Goal: Information Seeking & Learning: Find specific fact

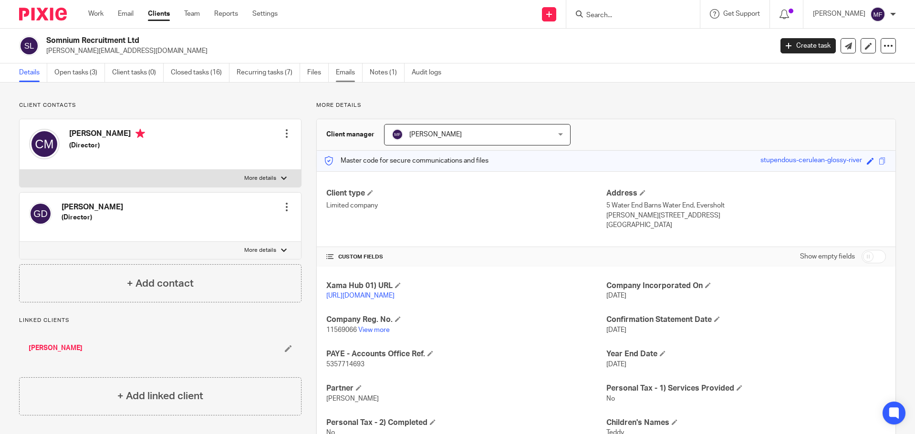
click at [343, 76] on link "Emails" at bounding box center [349, 72] width 27 height 19
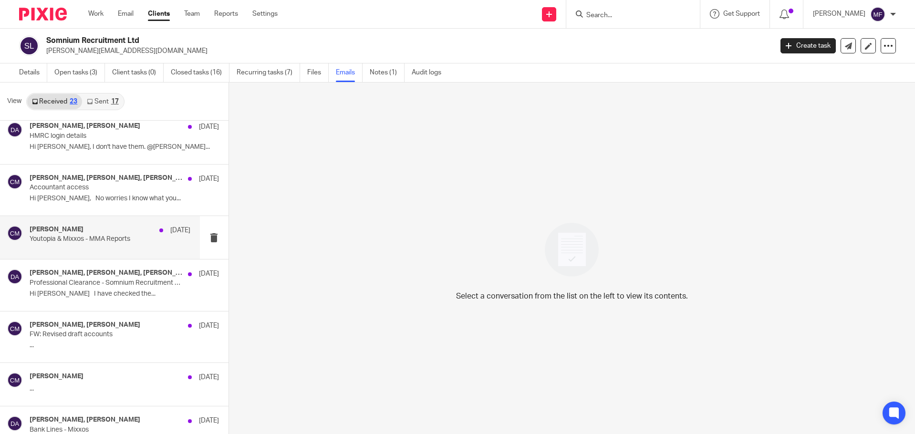
scroll to position [620, 0]
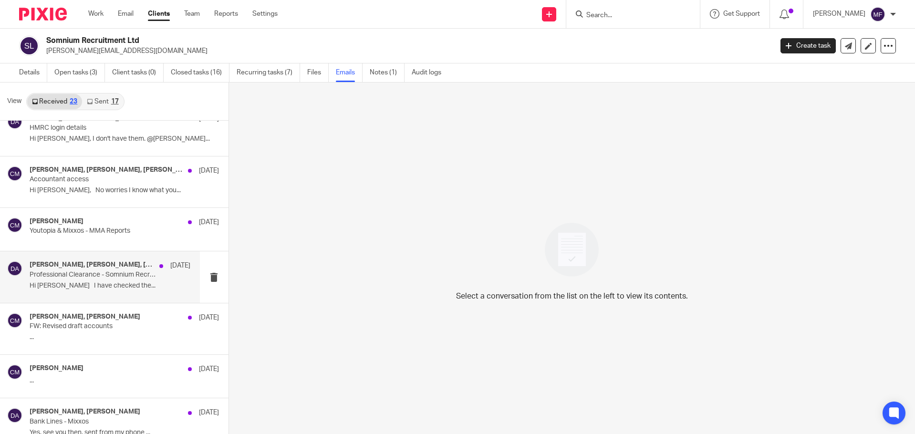
click at [93, 277] on p "Professional Clearance - Somnium Recruitment Ltd" at bounding box center [94, 275] width 128 height 8
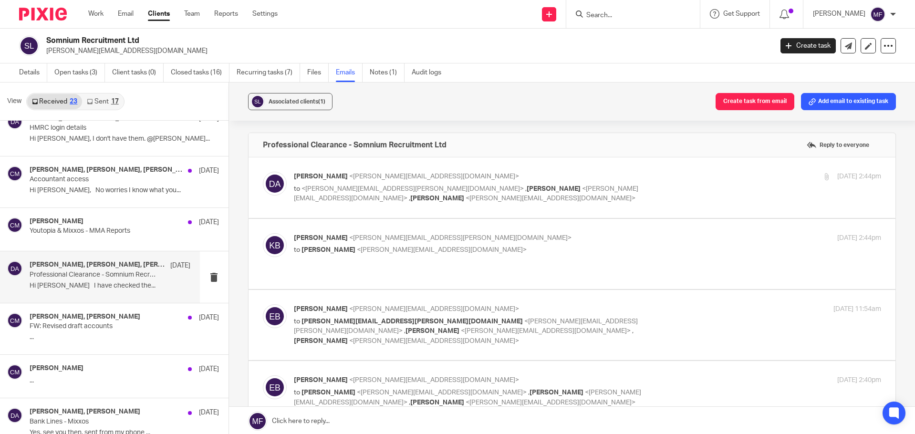
scroll to position [0, 0]
click at [445, 195] on div "David Adderson <david@youtopia.co.uk> to <karen.bowyer@gkp.co.uk> , Chris Mapp …" at bounding box center [588, 188] width 588 height 32
checkbox input "true"
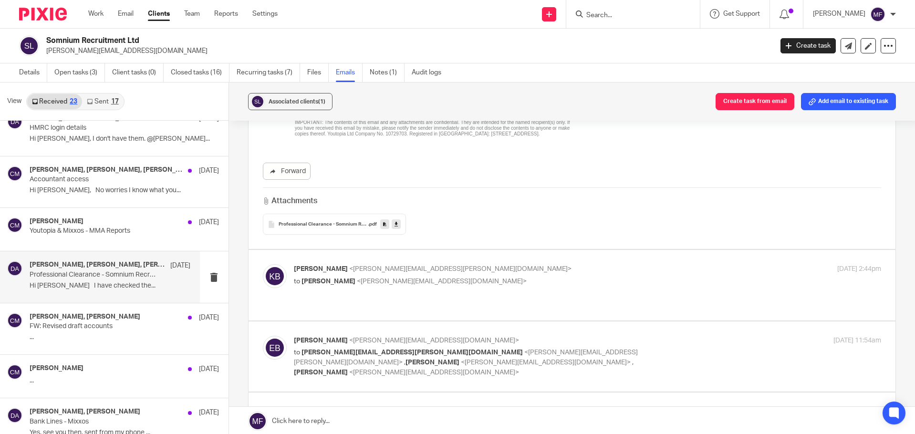
scroll to position [382, 0]
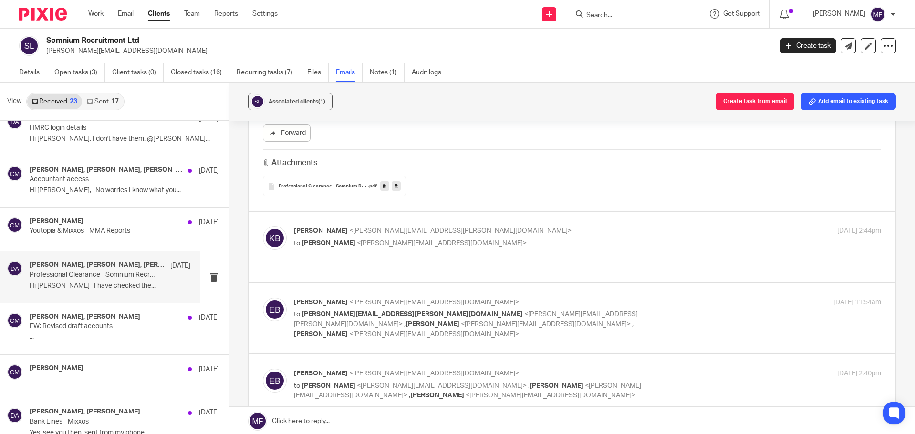
click at [412, 255] on div "Karen Bowyer <karen.bowyer@gkp.co.uk> to David Adderson <david@youtopia.co.uk> …" at bounding box center [572, 246] width 619 height 41
click at [409, 240] on span "<david@youtopia.co.uk>" at bounding box center [442, 243] width 170 height 7
checkbox input "true"
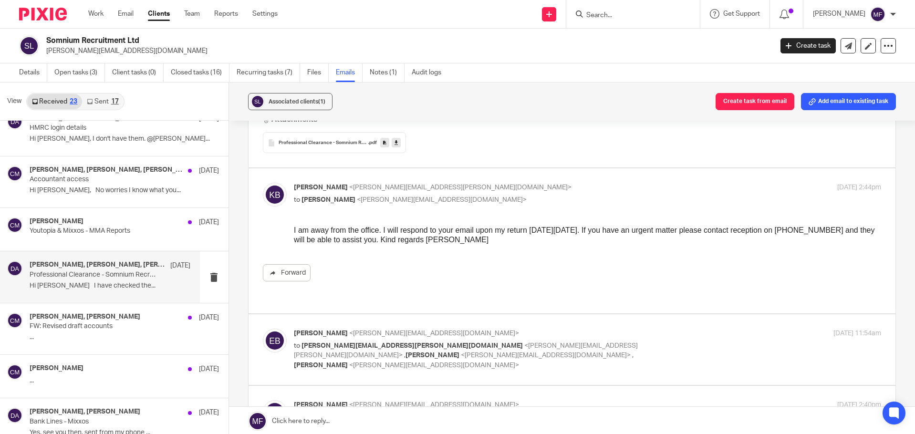
scroll to position [525, 0]
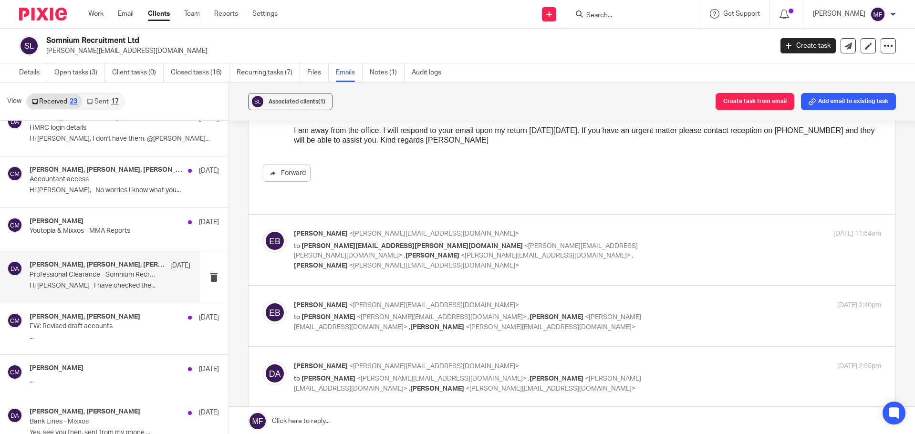
click at [409, 242] on p "to karen.bowyer@gkp.co.uk <karen.bowyer@gkp.co.uk> , Chris Mapp <chris@mixxos.c…" at bounding box center [490, 256] width 392 height 30
checkbox input "true"
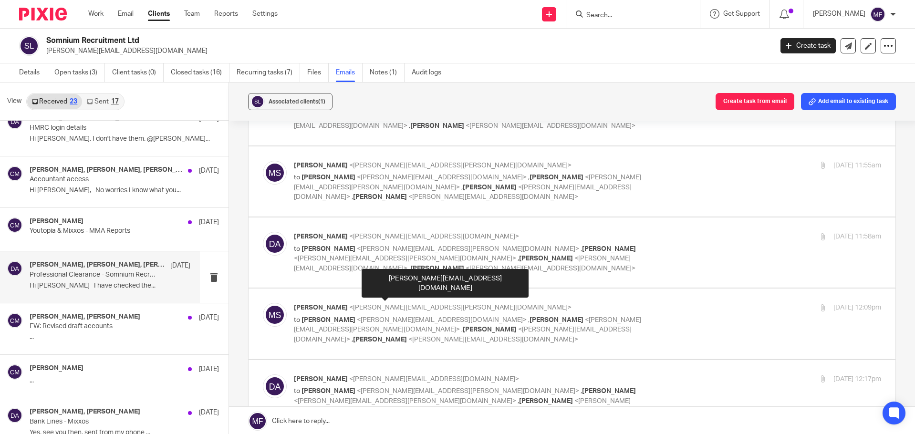
scroll to position [2031, 0]
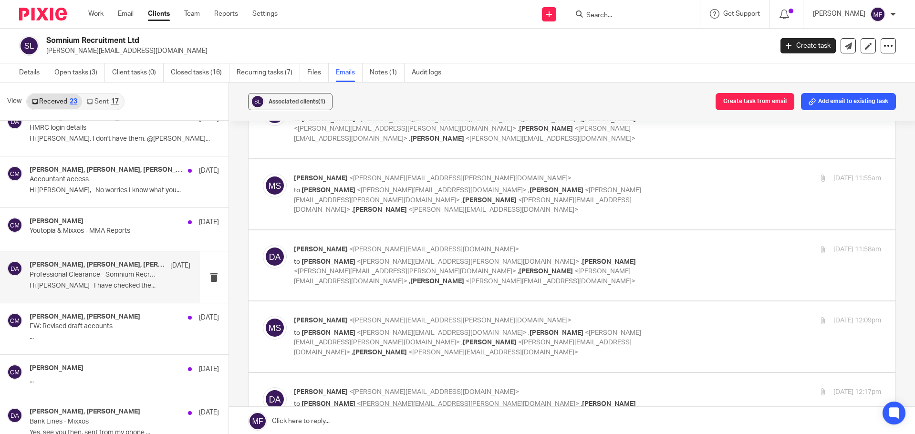
click at [428, 349] on span "<emma@mixxos.com>" at bounding box center [493, 352] width 170 height 7
checkbox input "true"
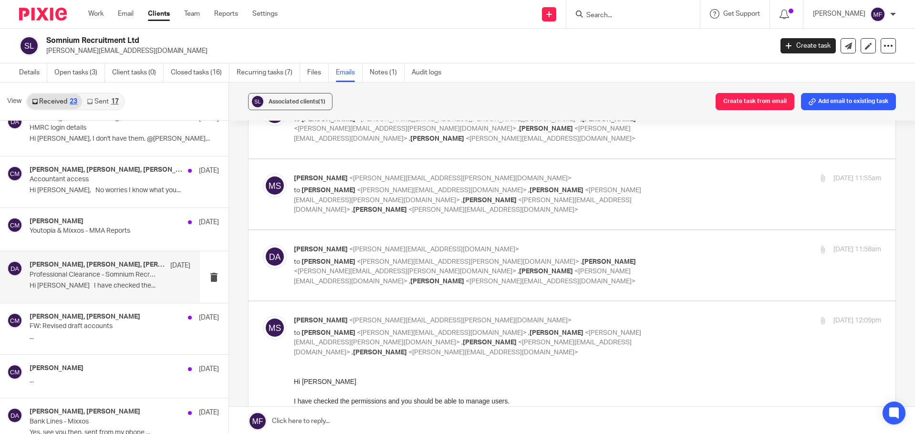
scroll to position [1984, 0]
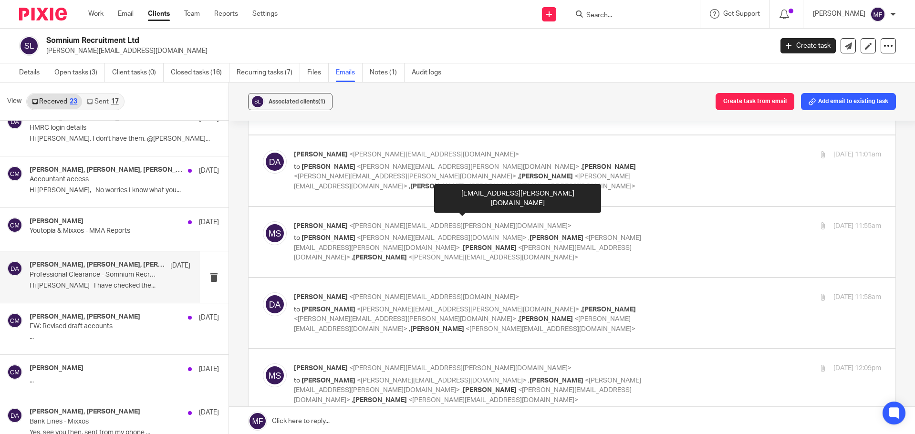
click at [582, 306] on span "Nicola Watkinson" at bounding box center [609, 309] width 54 height 7
checkbox input "true"
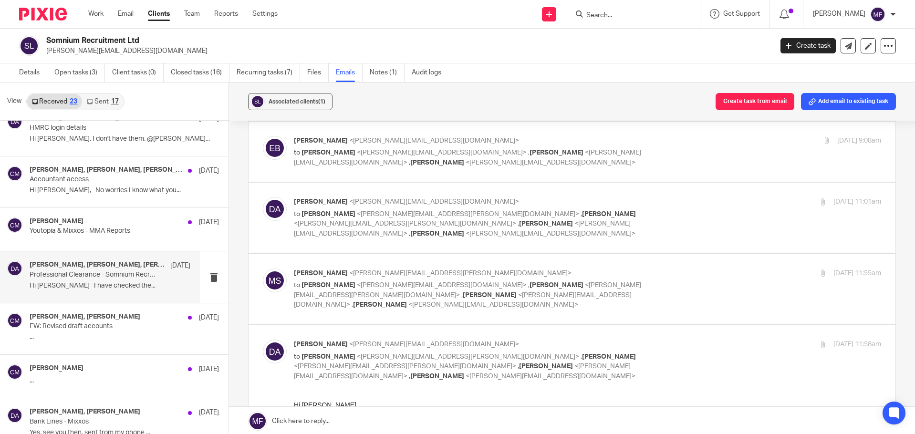
scroll to position [1936, 0]
click at [529, 282] on span "Nicola Watkinson" at bounding box center [556, 285] width 54 height 7
checkbox input "true"
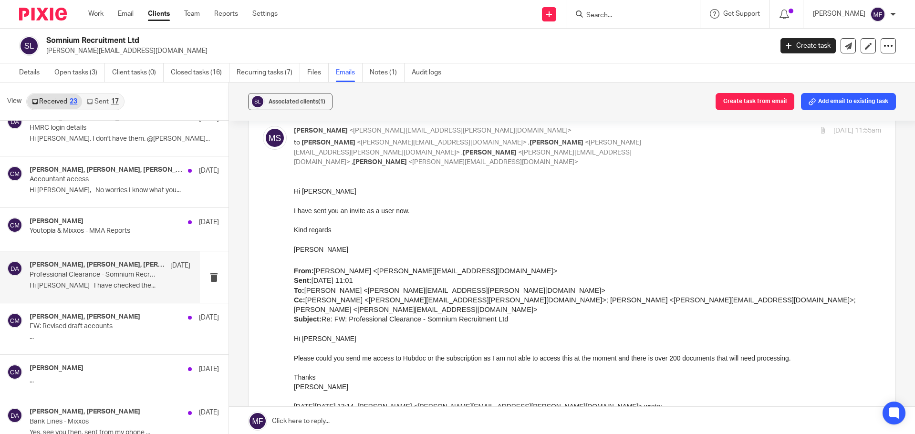
scroll to position [1841, 0]
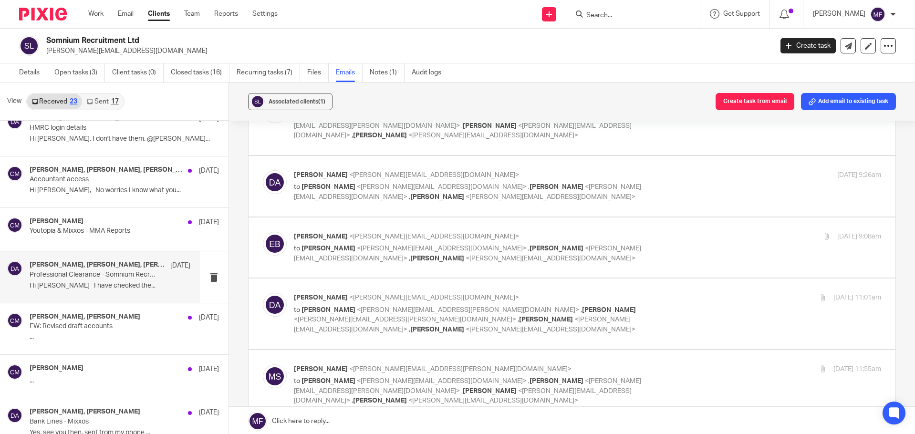
click at [456, 305] on p "to Marie Smith <marie.smith@foxkash.co.uk> , Nicola Watkinson <nicola.watkinson…" at bounding box center [490, 320] width 392 height 30
checkbox input "true"
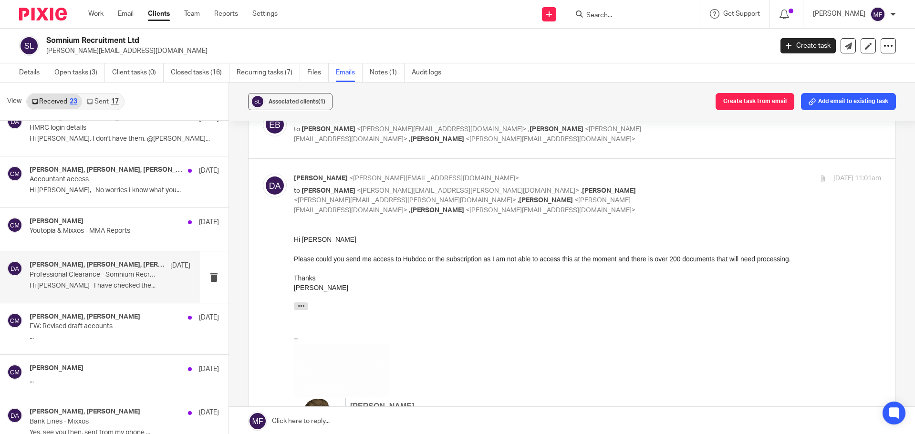
scroll to position [1793, 0]
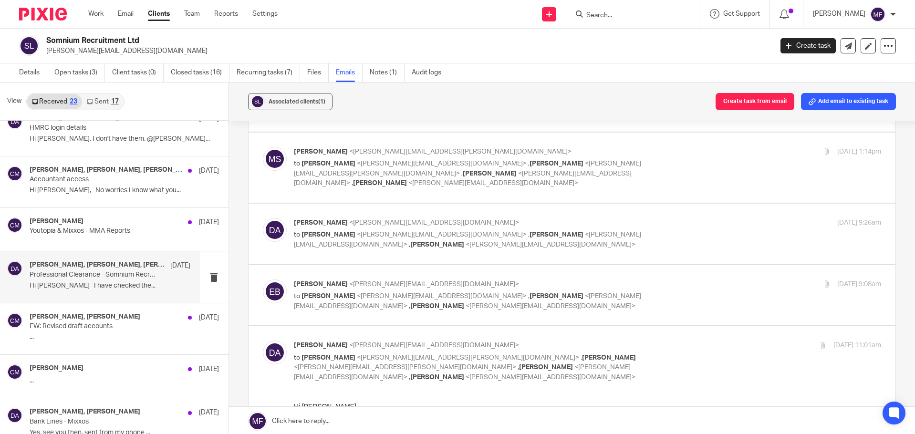
click at [439, 279] on div "Emma Budgen <emma@mixxos.com> to David Adderson <david@youtopia.co.uk> , Chris …" at bounding box center [588, 295] width 588 height 32
checkbox input "true"
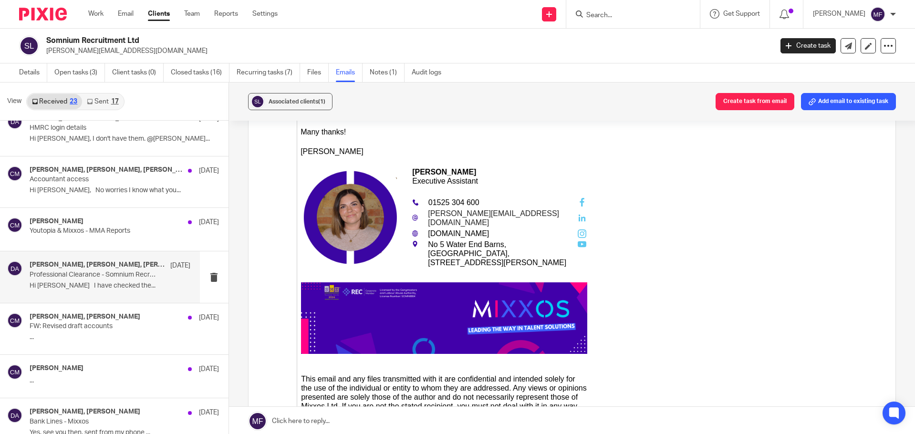
scroll to position [2556, 0]
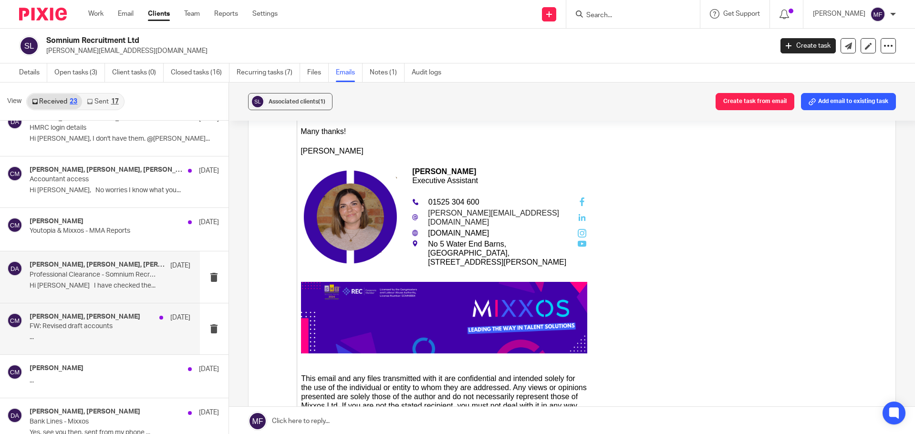
click at [85, 330] on p "FW: Revised draft accounts" at bounding box center [94, 326] width 128 height 8
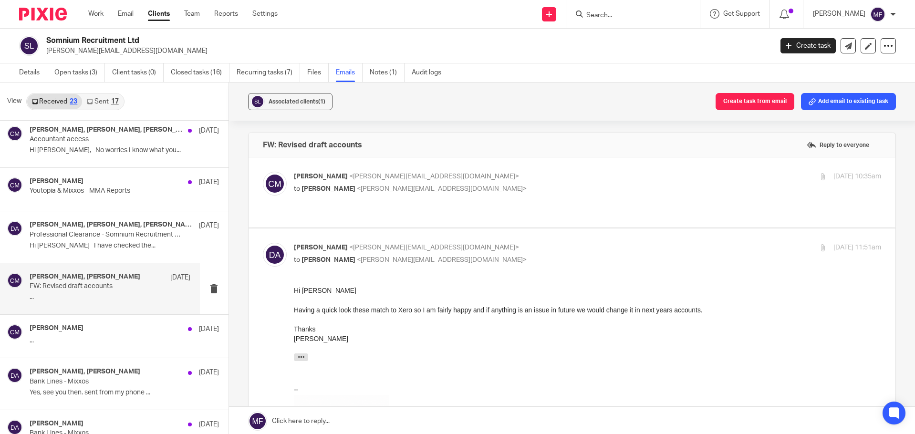
scroll to position [715, 0]
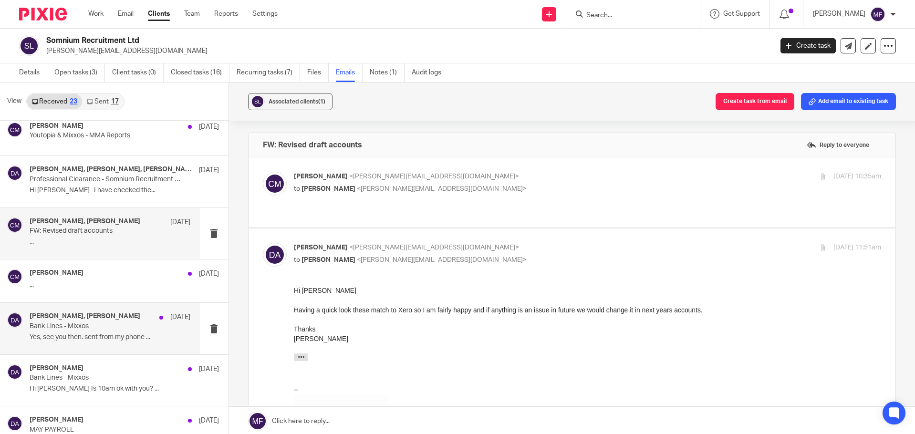
click at [86, 326] on p "Bank Lines - Mixxos" at bounding box center [94, 326] width 128 height 8
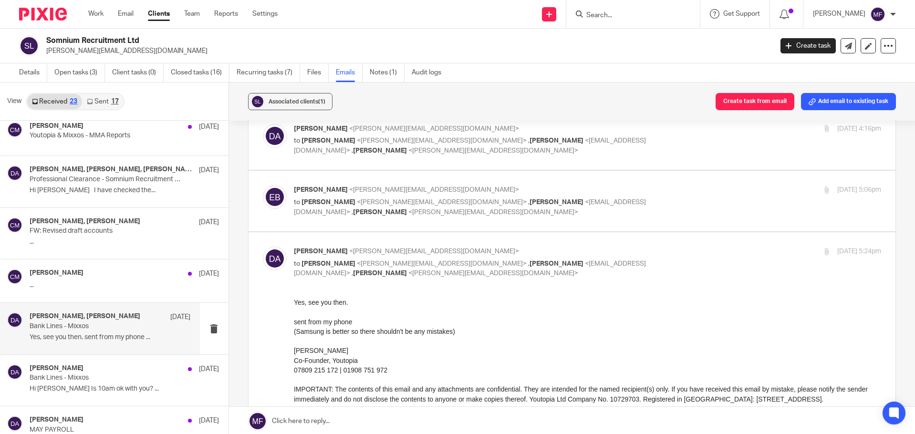
scroll to position [264, 0]
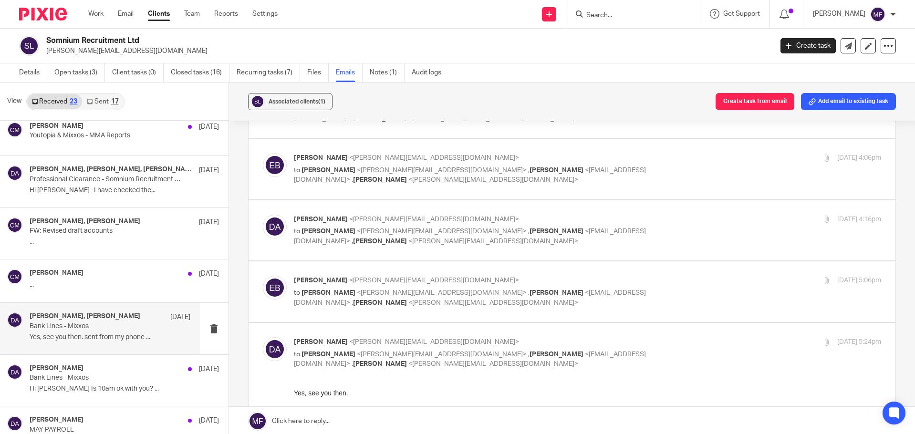
click at [358, 300] on div "Emma Budgen <emma@mixxos.com> to David Adderson <david@youtopia.co.uk> , Mac Fl…" at bounding box center [572, 292] width 619 height 32
click at [365, 290] on span "<david@youtopia.co.uk>" at bounding box center [442, 293] width 170 height 7
checkbox input "true"
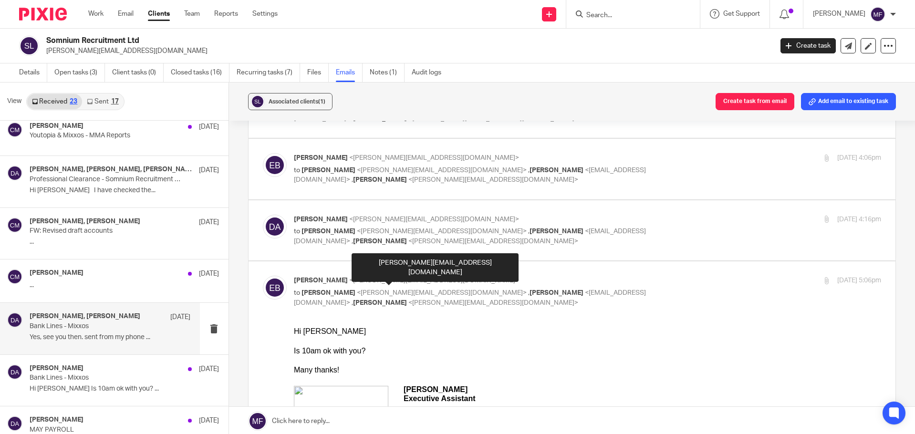
scroll to position [312, 0]
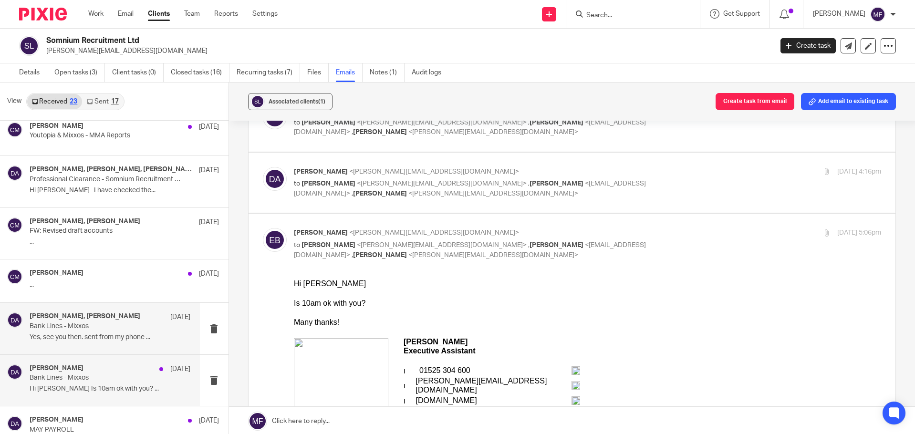
click at [83, 381] on p "Bank Lines - Mixxos" at bounding box center [94, 378] width 128 height 8
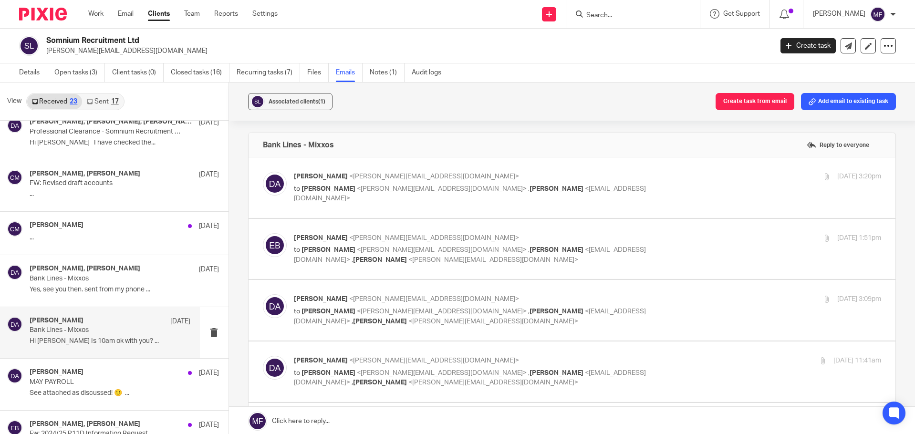
scroll to position [0, 0]
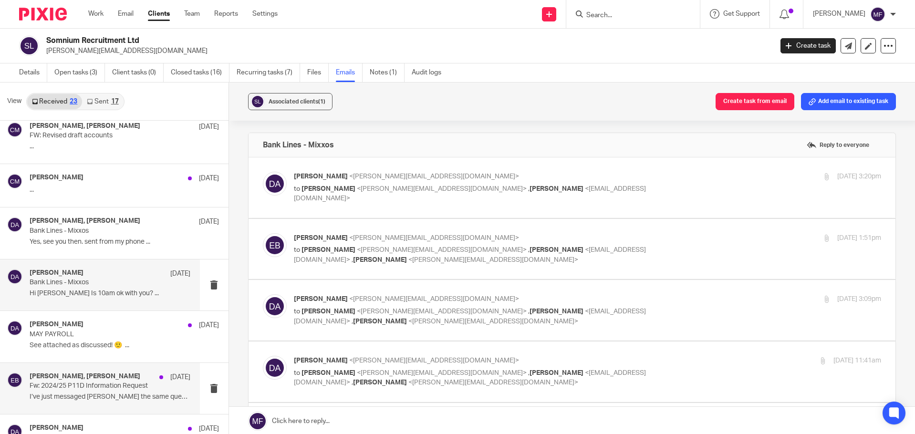
click at [88, 387] on p "Fw: 2024/25 P11D Information Request" at bounding box center [94, 386] width 128 height 8
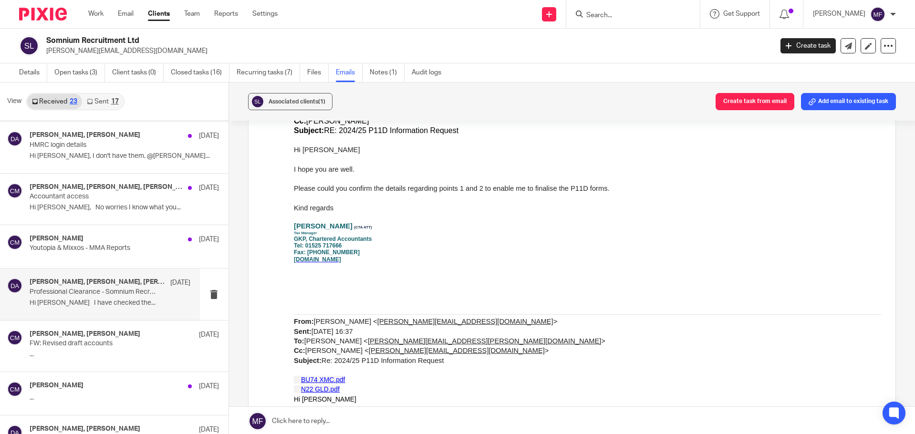
click at [67, 290] on p "Professional Clearance - Somnium Recruitment Ltd" at bounding box center [94, 292] width 128 height 8
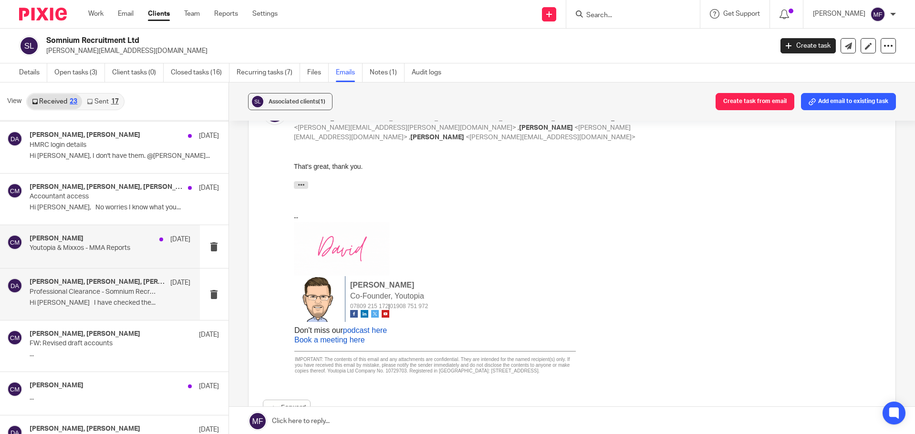
click at [66, 238] on div "Chris Mapp 19 Jun" at bounding box center [110, 240] width 161 height 10
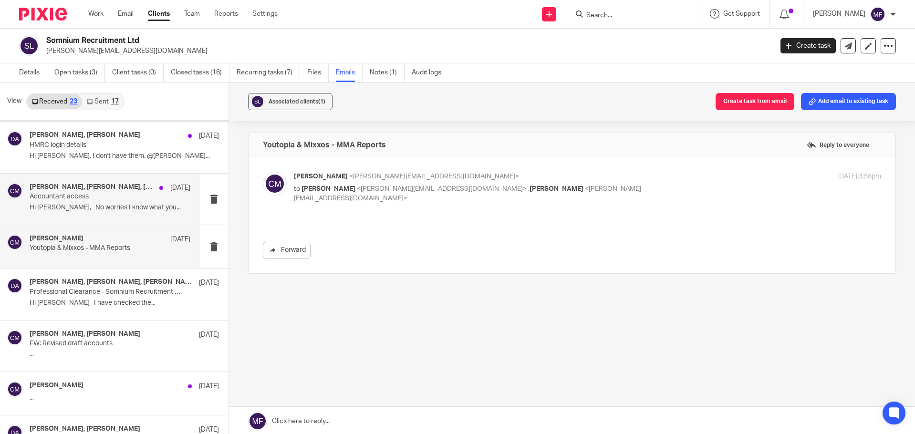
click at [113, 218] on div "Niall Lysaght, David Adderson, Beth Belgrove, Chris Mapp 19 Jun Accountant acce…" at bounding box center [100, 199] width 200 height 51
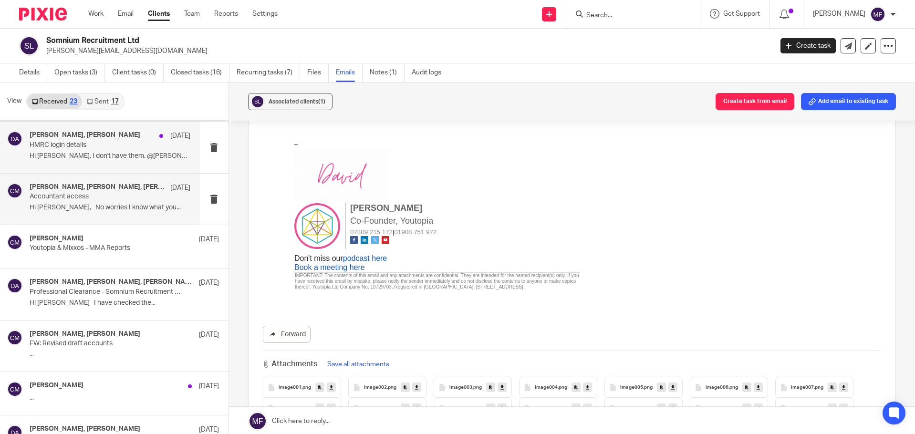
click at [95, 155] on p "Hi David, I don't have them. @Chris..." at bounding box center [110, 156] width 161 height 8
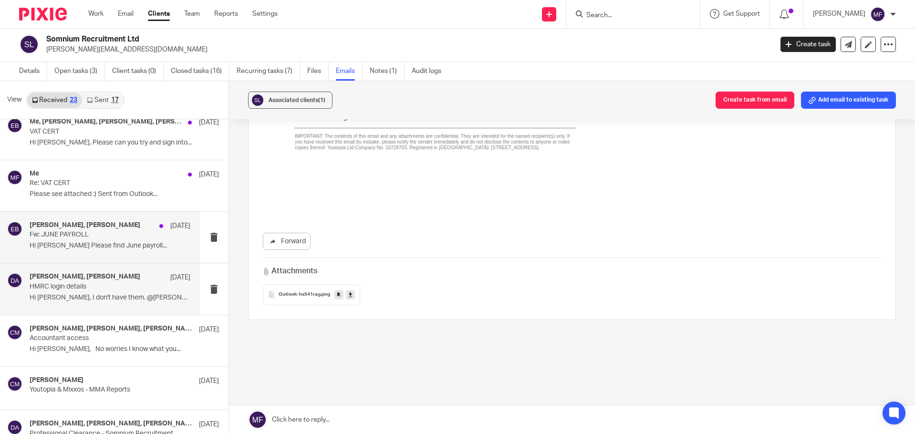
click at [60, 236] on p "Fw: JUNE PAYROLL" at bounding box center [94, 235] width 128 height 8
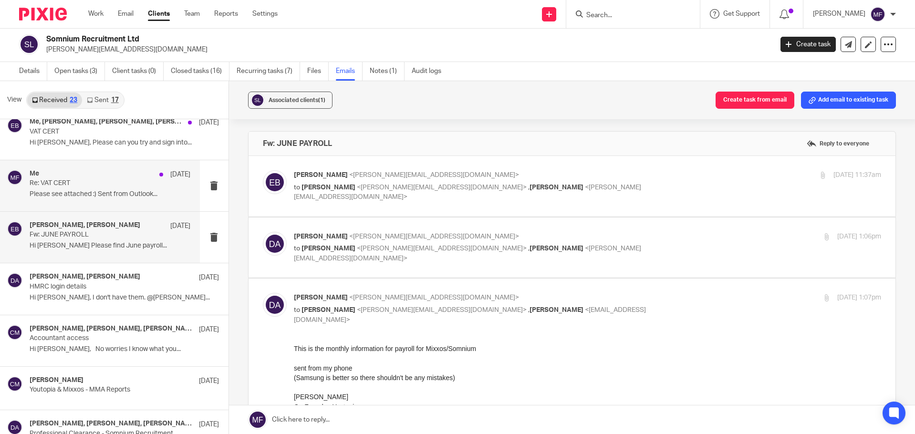
click at [62, 193] on p "Please see attached :) Sent from Outlook..." at bounding box center [110, 194] width 161 height 8
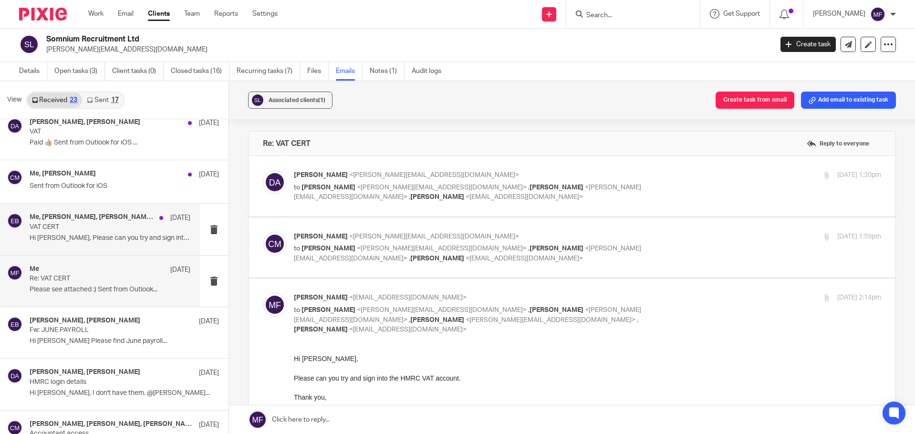
click at [98, 220] on h4 "Me, Chris Mapp, David Adderson, Emma Budgen" at bounding box center [92, 217] width 125 height 8
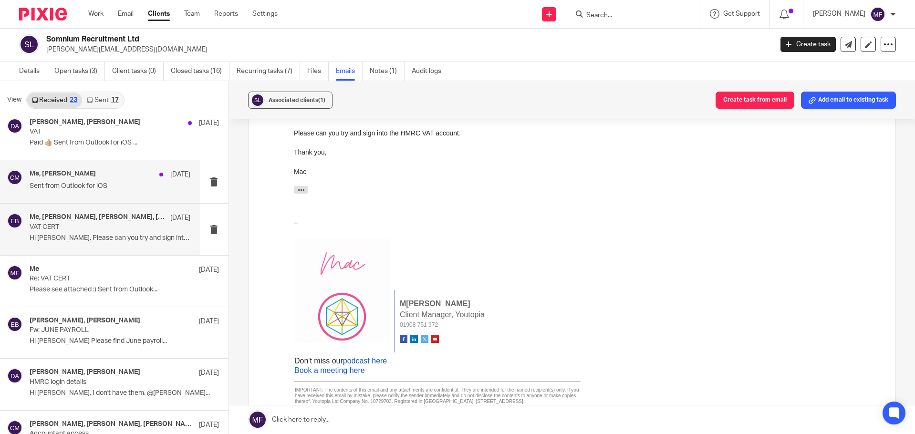
click at [51, 179] on div "Me, Chris Mapp 7 Jul" at bounding box center [110, 175] width 161 height 10
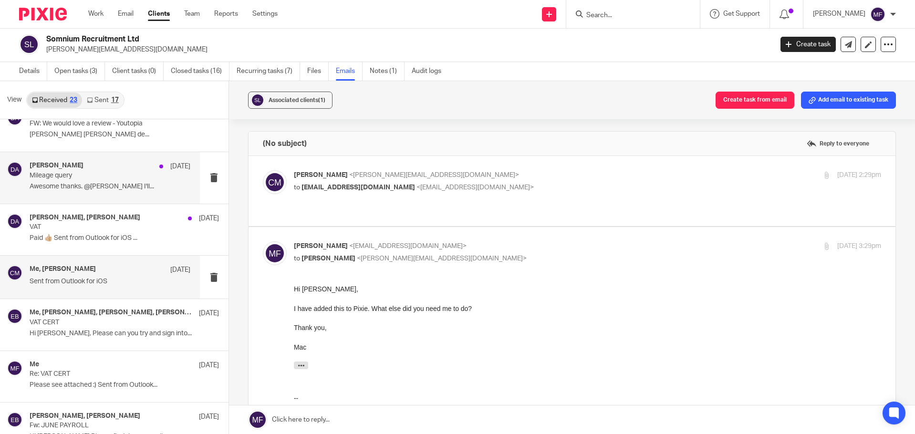
click at [68, 190] on p "Awesome thanks. @Chris Mapp I'll..." at bounding box center [110, 187] width 161 height 8
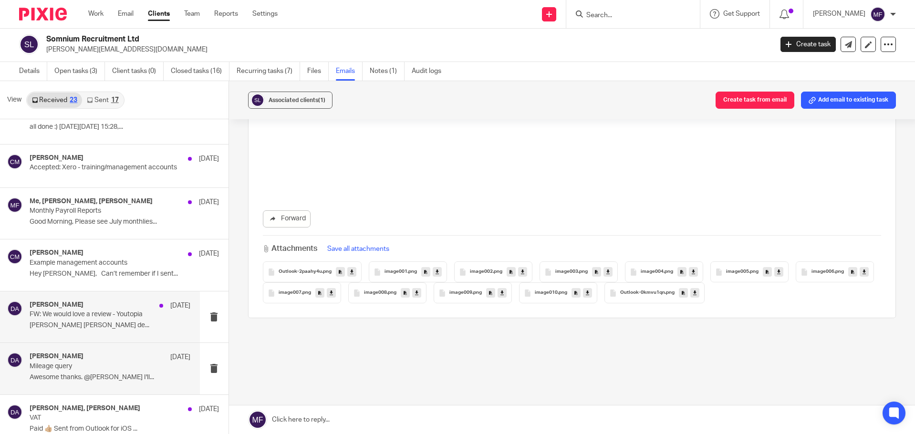
click at [46, 309] on h4 "[PERSON_NAME]" at bounding box center [57, 305] width 54 height 8
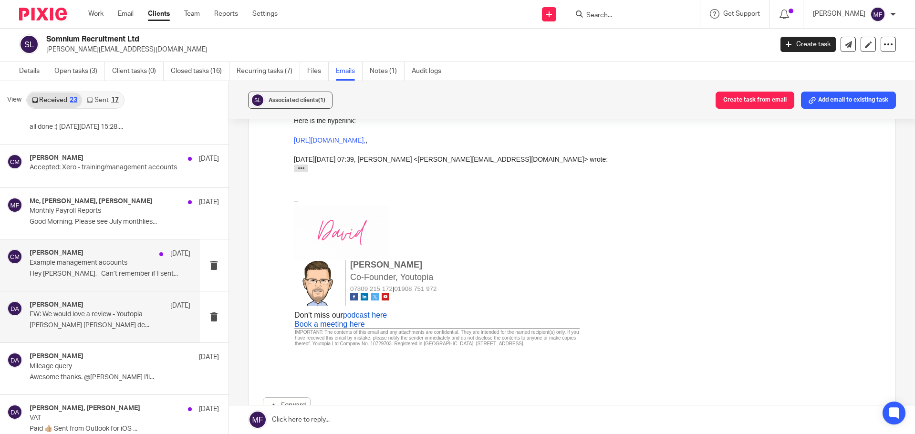
click at [57, 259] on p "Example management accounts" at bounding box center [94, 263] width 128 height 8
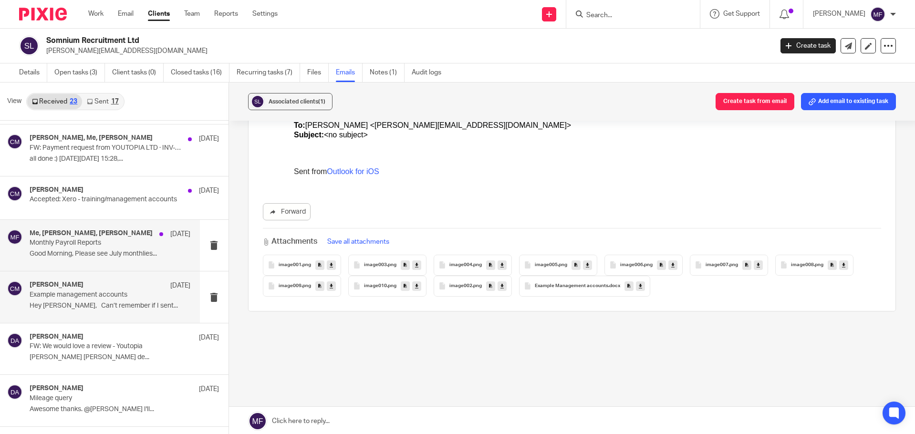
click at [62, 253] on p "Good Morning, Please see July monthlies..." at bounding box center [110, 254] width 161 height 8
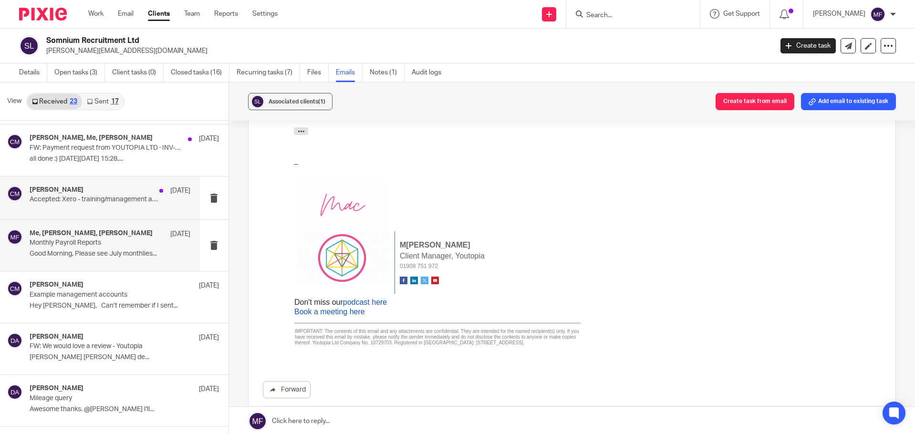
click at [37, 199] on p "Accepted: Xero - training/management accounts" at bounding box center [94, 200] width 128 height 8
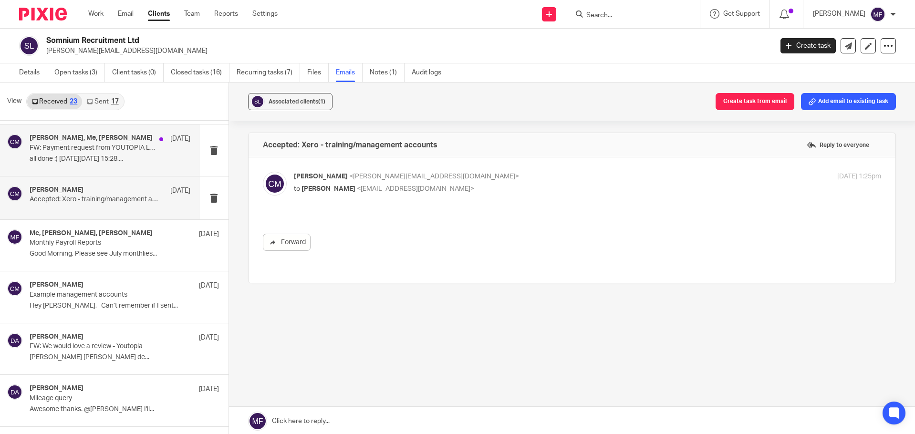
click at [95, 160] on p "all done :) On Tue, 5 Aug 2025 at 15:28,..." at bounding box center [110, 159] width 161 height 8
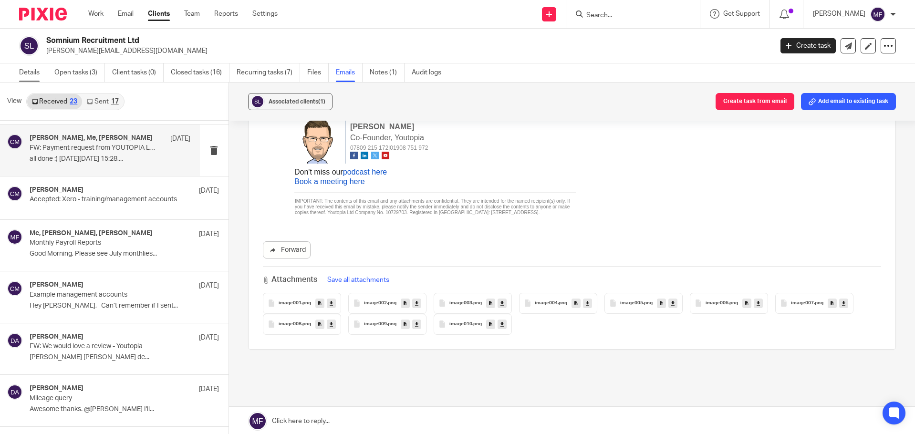
click at [30, 68] on link "Details" at bounding box center [33, 72] width 28 height 19
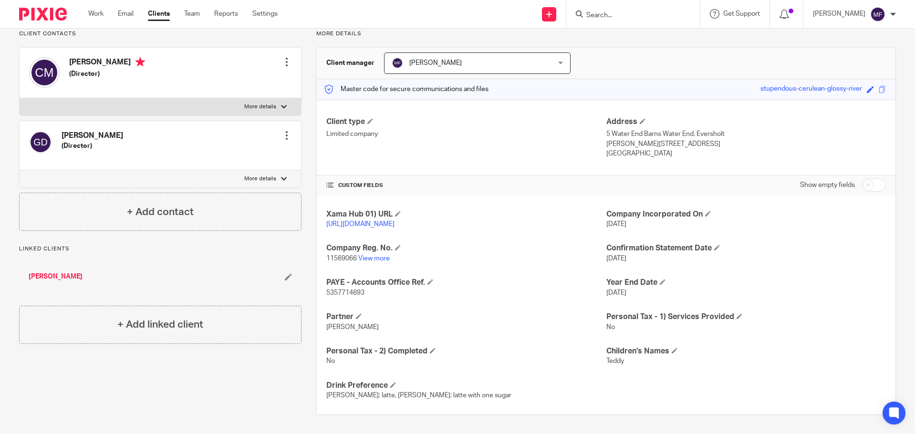
scroll to position [82, 0]
drag, startPoint x: 323, startPoint y: 258, endPoint x: 355, endPoint y: 259, distance: 32.0
click at [355, 259] on div "Xama Hub 01) URL https://platform.xamatech.com/portal/crm/clients/74ca35d0-362e…" at bounding box center [606, 305] width 579 height 220
copy span "11569066"
click at [861, 178] on input "checkbox" at bounding box center [873, 184] width 24 height 13
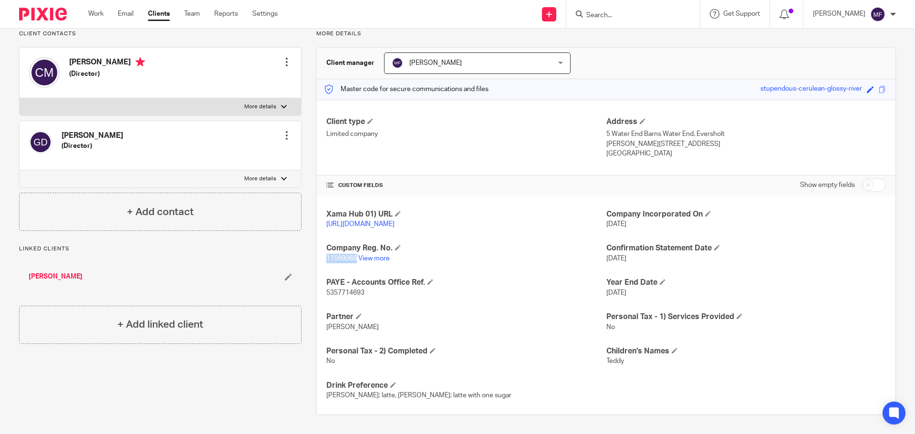
checkbox input "true"
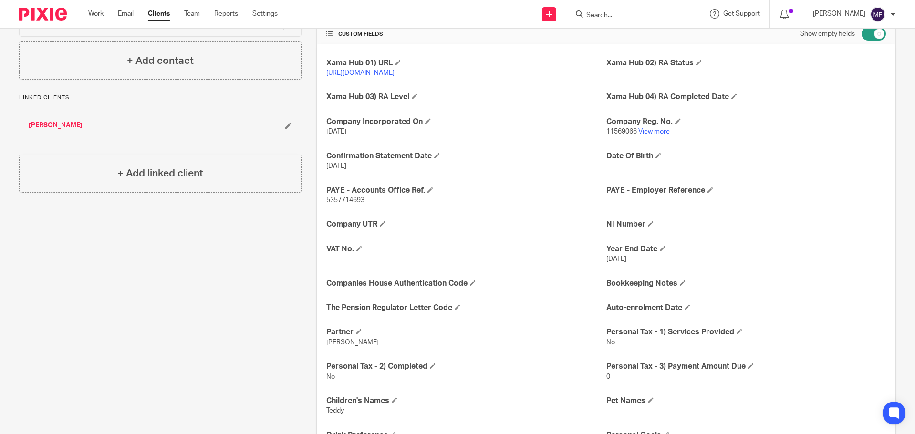
scroll to position [225, 0]
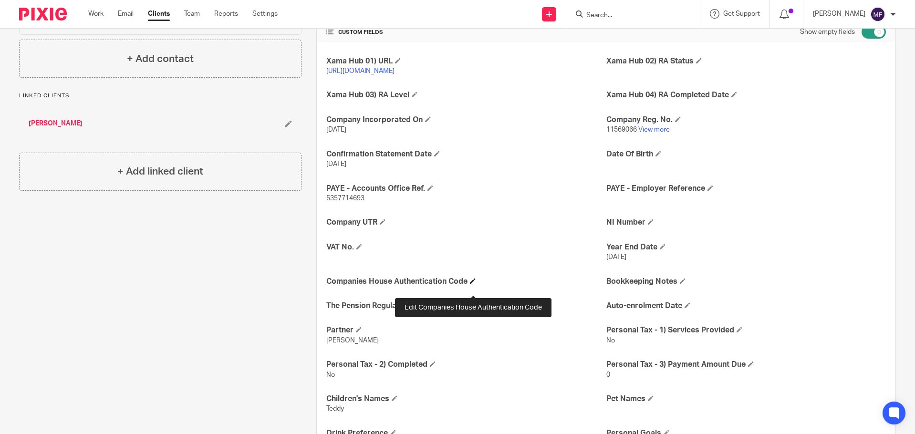
click at [474, 284] on span at bounding box center [473, 281] width 6 height 6
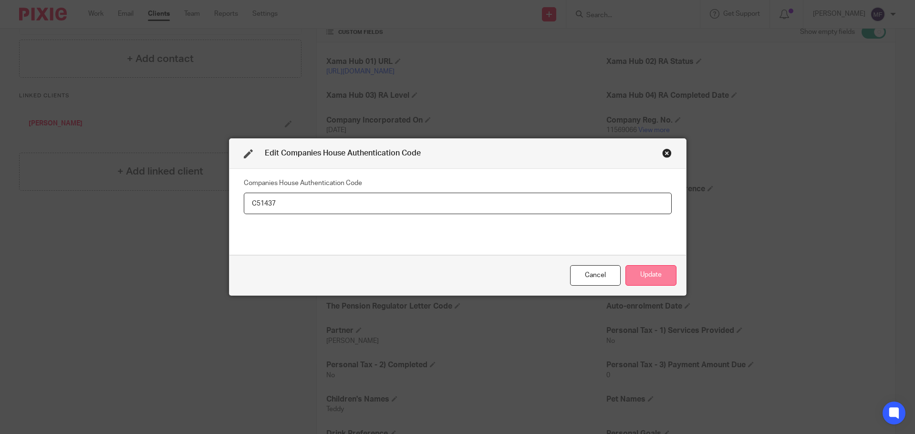
type input "C51437"
click at [659, 271] on button "Update" at bounding box center [650, 275] width 51 height 21
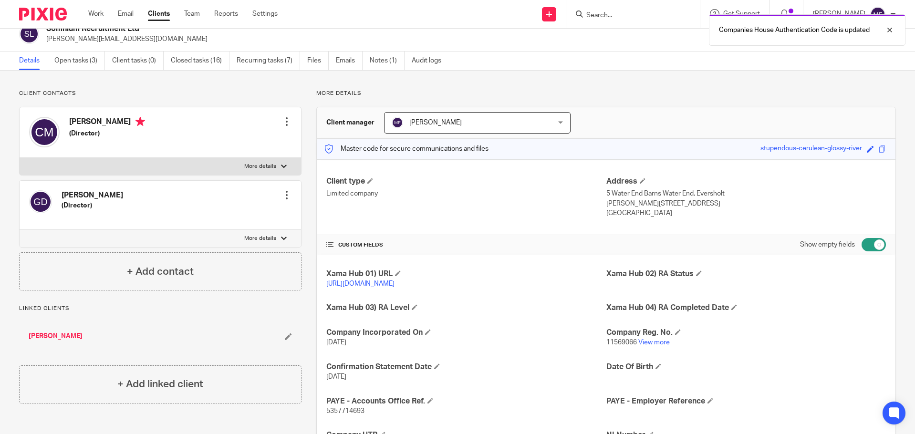
scroll to position [0, 0]
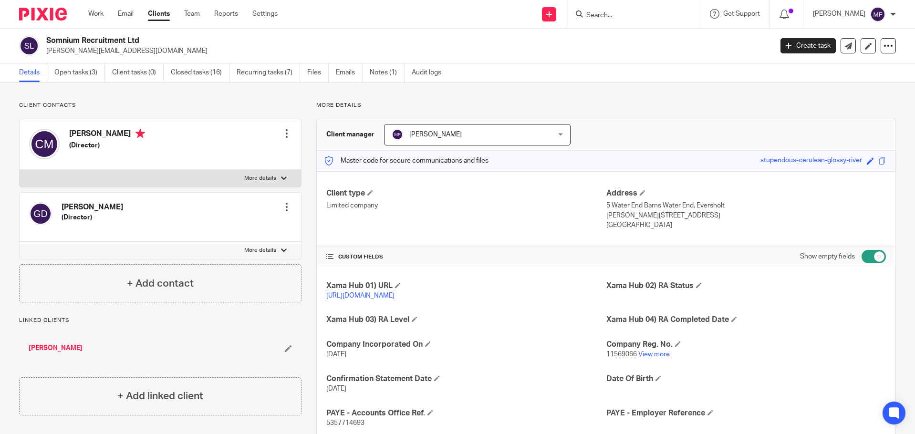
click at [602, 12] on input "Search" at bounding box center [628, 15] width 86 height 9
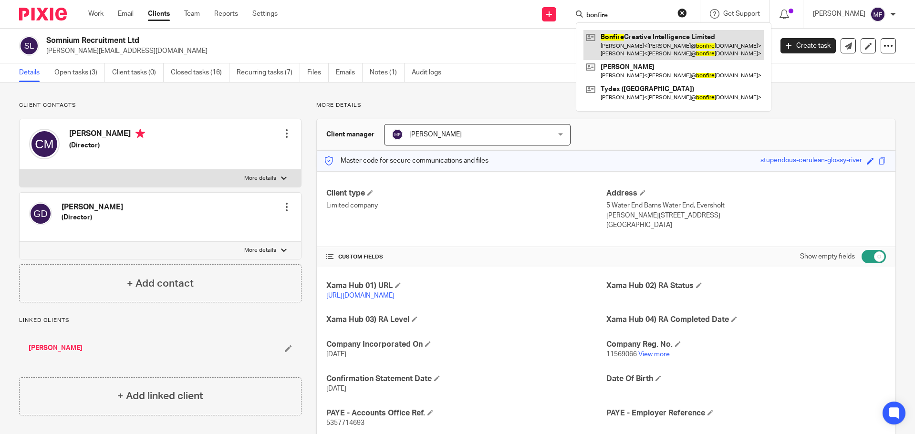
type input "bonfire"
click at [678, 38] on link at bounding box center [673, 45] width 180 height 30
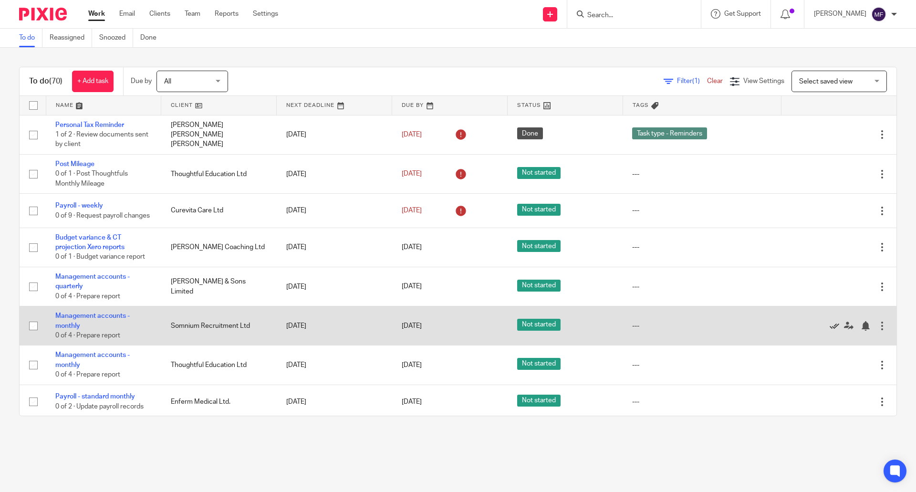
click at [829, 328] on icon at bounding box center [834, 326] width 10 height 10
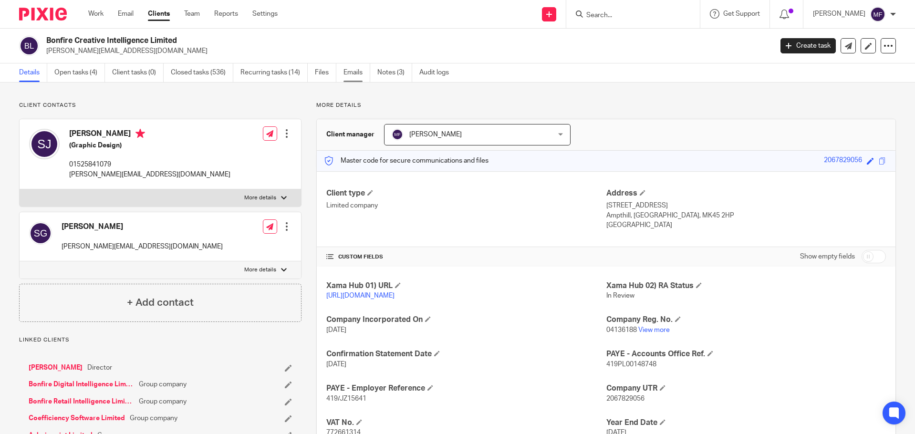
click at [356, 70] on link "Emails" at bounding box center [356, 72] width 27 height 19
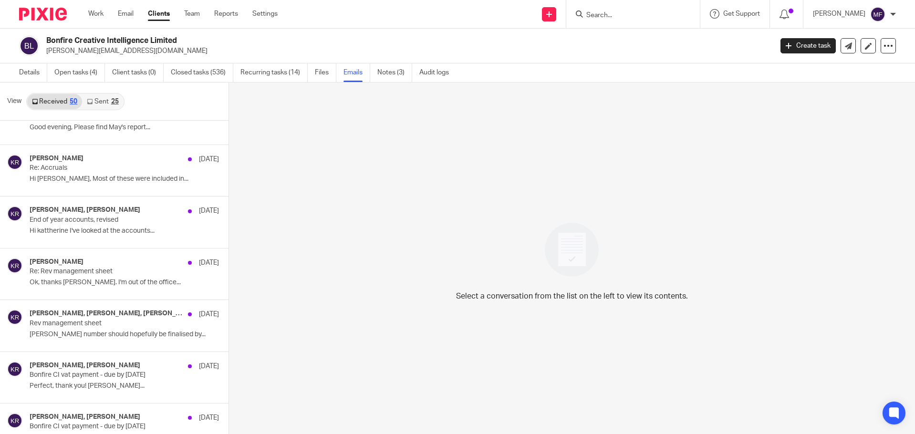
scroll to position [2242, 0]
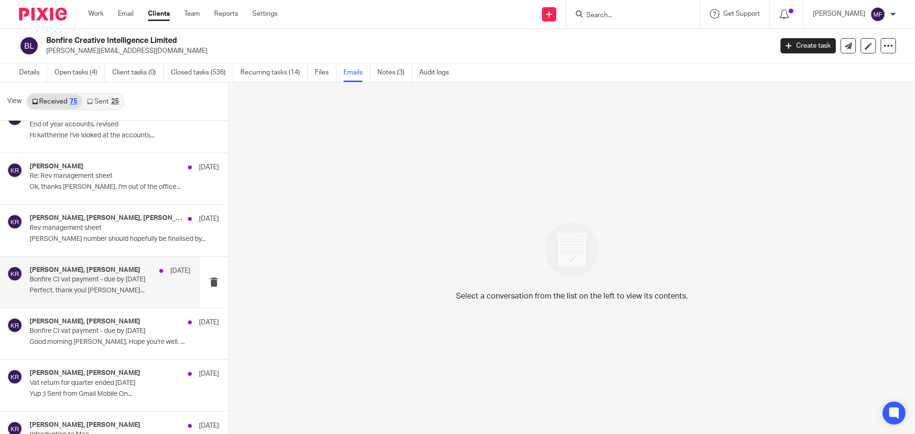
click at [65, 279] on p "Bonfire CI vat payment - due by [DATE]" at bounding box center [94, 280] width 128 height 8
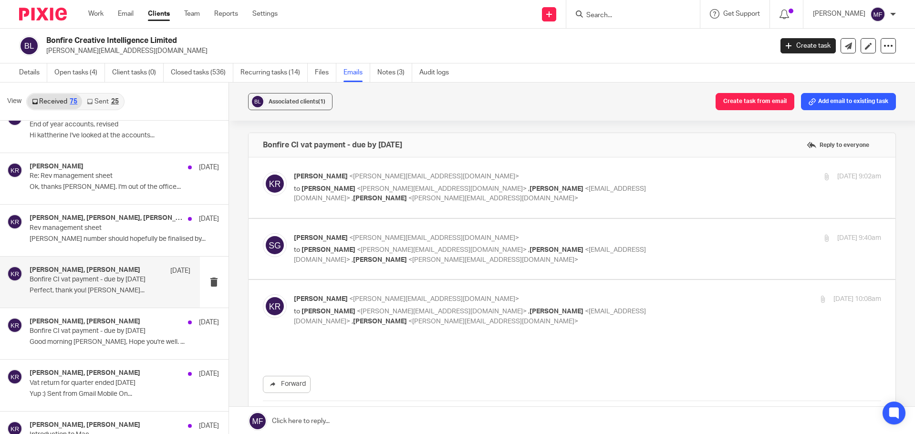
scroll to position [0, 0]
click at [348, 176] on span "[PERSON_NAME]" at bounding box center [321, 176] width 54 height 7
checkbox input "true"
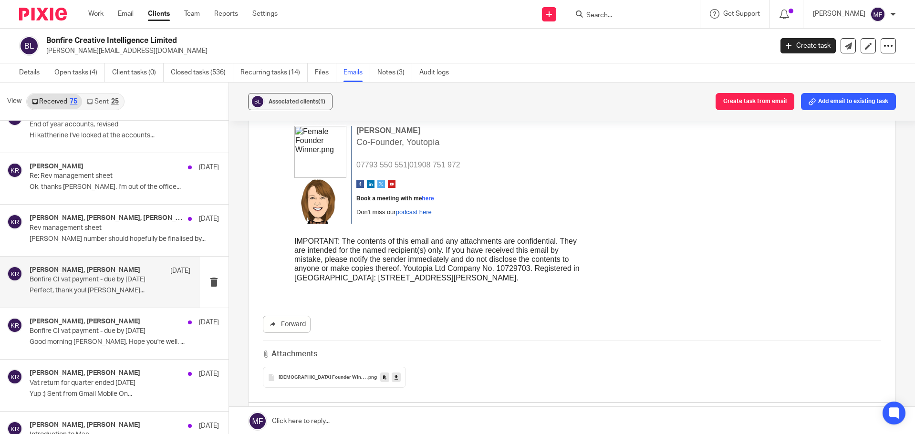
scroll to position [525, 0]
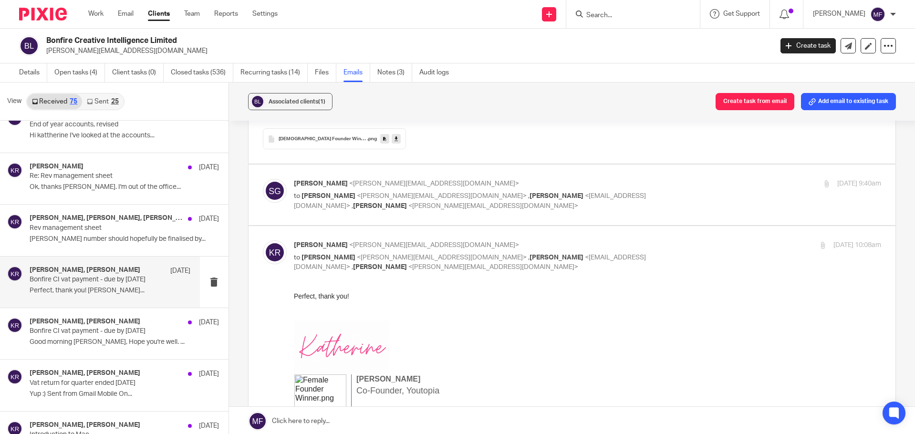
click at [352, 201] on p "to Katherine Robertson <katherine@youtopia.co.uk> , Mac Fletcher <mac@youtopia.…" at bounding box center [490, 201] width 392 height 20
checkbox input "true"
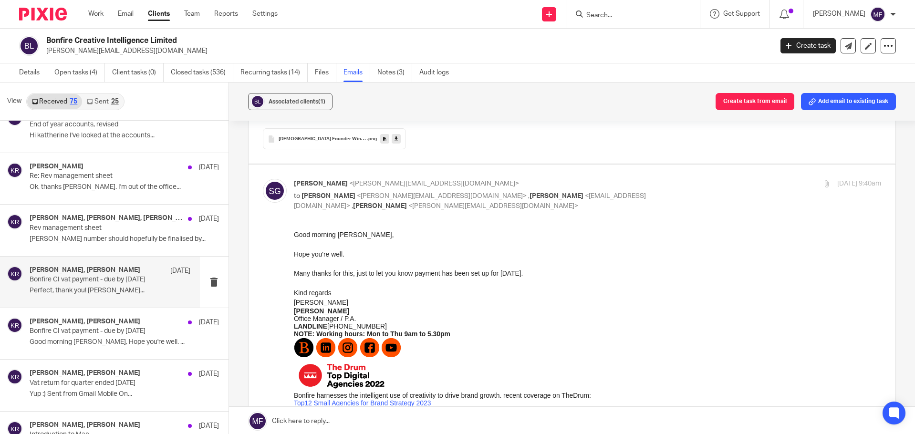
scroll to position [0, 0]
click at [82, 353] on div "Katherine Robertson, Sam Godfrey 4 Jun Bonfire CI vat payment - due by 7th June…" at bounding box center [100, 333] width 200 height 51
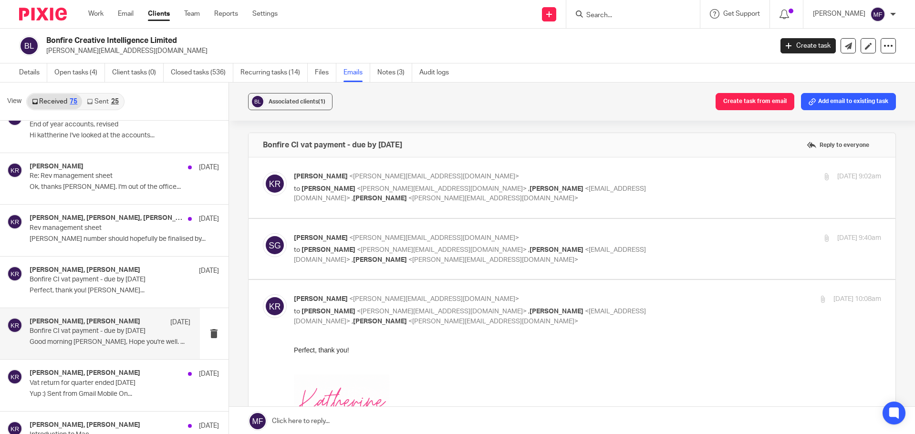
click at [382, 197] on div "Katherine Robertson <katherine@youtopia.co.uk> to Sam Godfrey <sam@bonfireci.co…" at bounding box center [572, 188] width 619 height 32
click at [374, 186] on span "<sam@bonfireci.com>" at bounding box center [442, 189] width 170 height 7
checkbox input "true"
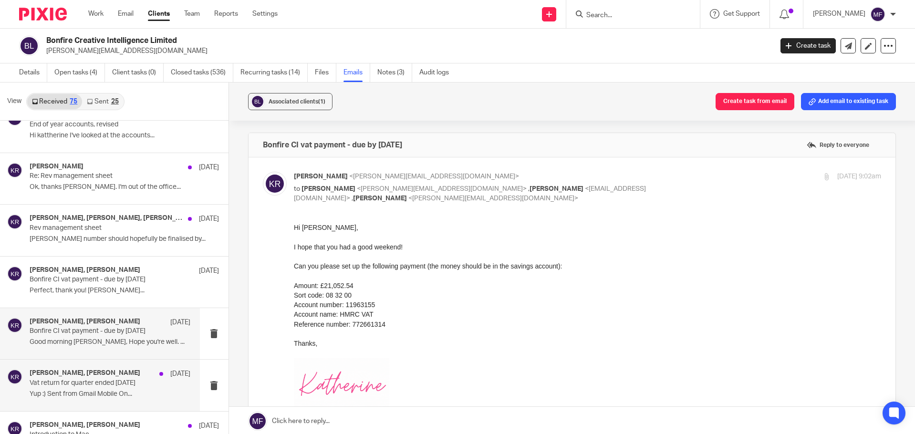
click at [57, 382] on p "Vat return for quarter ended 30th April 25" at bounding box center [94, 383] width 128 height 8
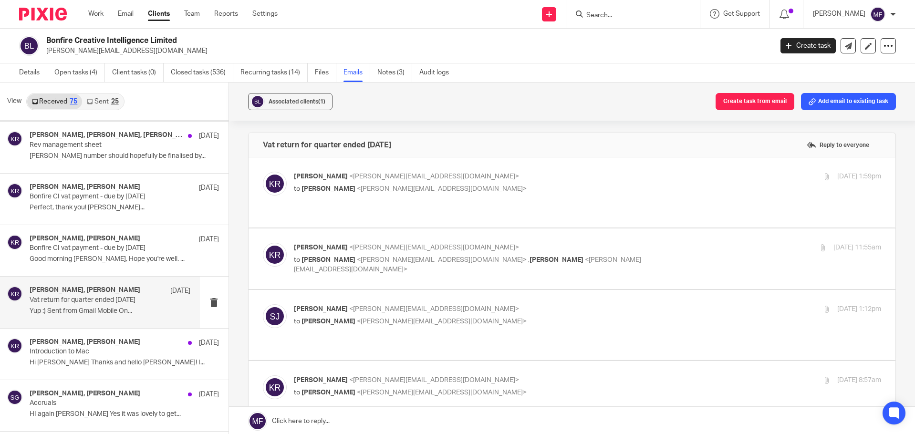
scroll to position [2337, 0]
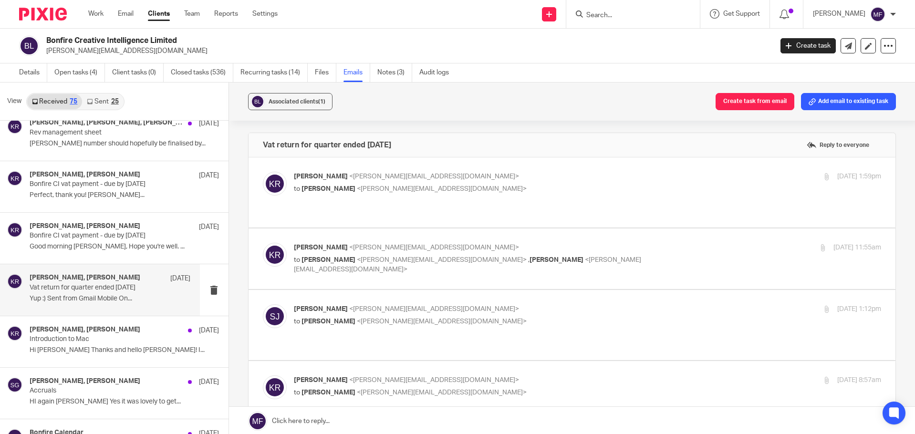
click at [365, 184] on p "to Stephen Judge <steve@bonfireci.com>" at bounding box center [490, 189] width 392 height 10
checkbox input "true"
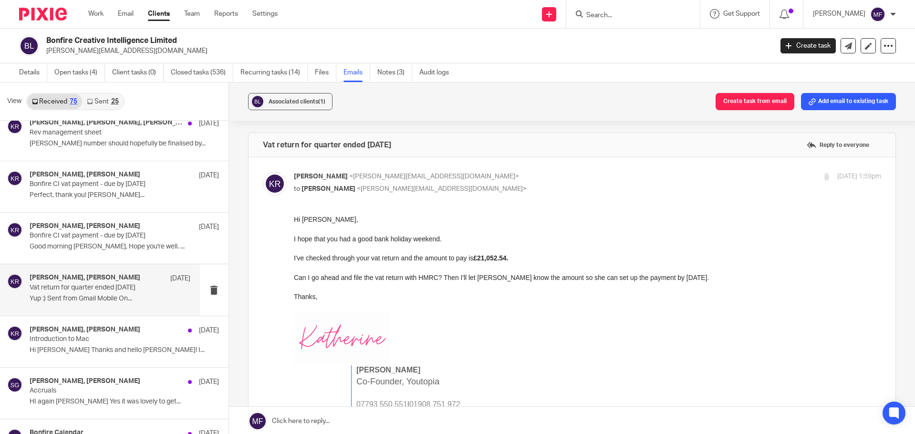
scroll to position [0, 0]
drag, startPoint x: 466, startPoint y: 276, endPoint x: 732, endPoint y: 274, distance: 266.1
click at [732, 274] on div "Can I go ahead and file the vat return with HMRC? Then I'll let Sam know the am…" at bounding box center [587, 278] width 588 height 10
copy div "hen I'll let Sam know the amount so she can set up the payment by 7th June."
click at [321, 261] on div "I've checked through your vat return and the amount to pay is £21,052.54." at bounding box center [587, 258] width 588 height 10
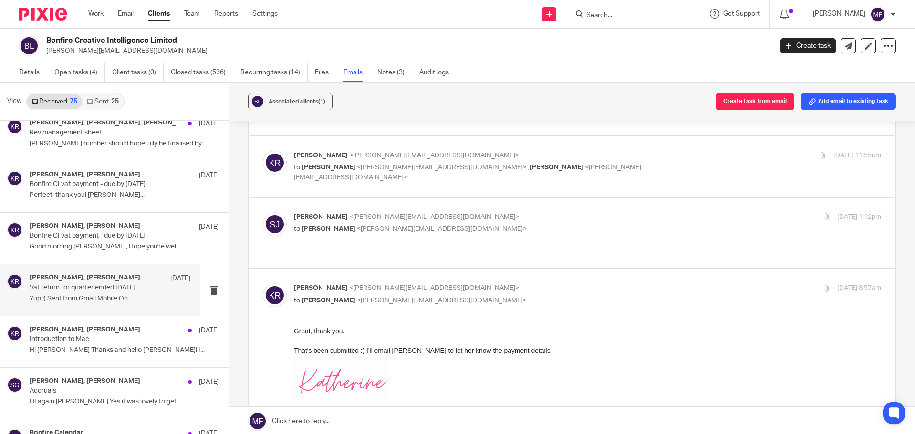
scroll to position [525, 0]
click at [395, 160] on div "Katherine Robertson <katherine@youtopia.co.uk> to Stephen Judge <steve@bonfirec…" at bounding box center [572, 166] width 619 height 32
click at [381, 164] on span "<steve@bonfireci.com>" at bounding box center [442, 167] width 170 height 7
checkbox input "true"
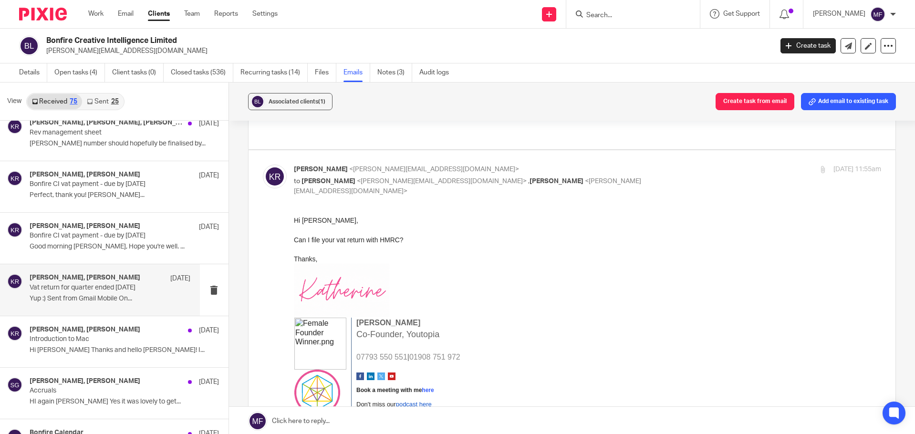
scroll to position [811, 0]
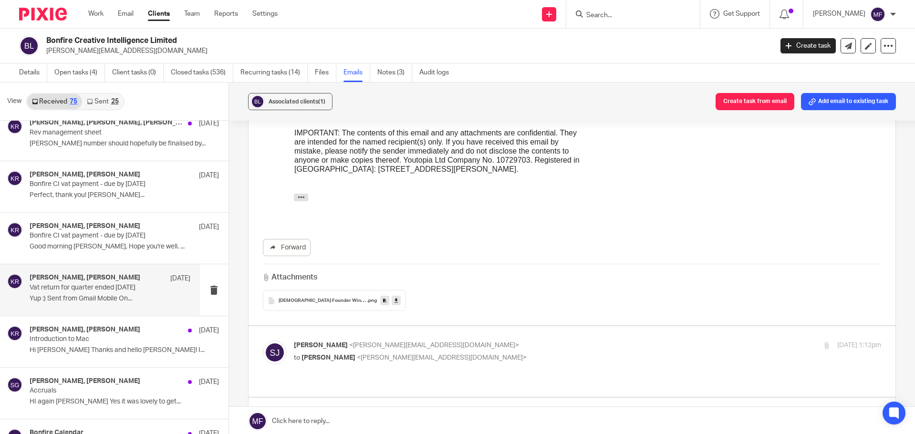
click at [358, 346] on div "Stephen Judge <stephen@bonfireci.com> to Katherine Robertson <katherine@youtopi…" at bounding box center [588, 353] width 588 height 24
checkbox input "true"
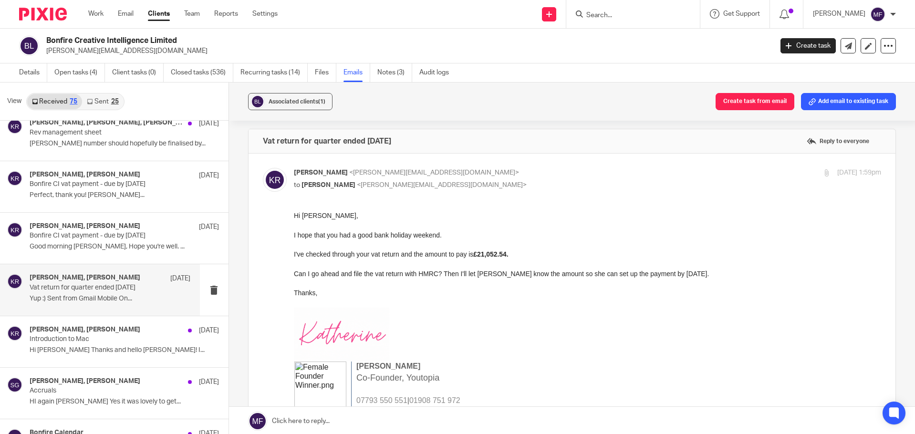
scroll to position [0, 0]
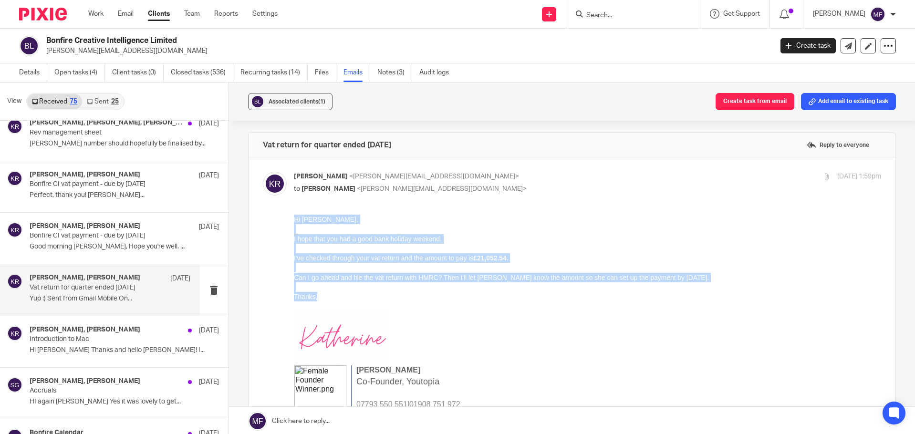
drag, startPoint x: 323, startPoint y: 299, endPoint x: 292, endPoint y: 219, distance: 84.9
click html "Hi Steve, I hope that you had a good bank holiday weekend. I've checked through…"
copy div "Hi Steve, I hope that you had a good bank holiday weekend. I've checked through…"
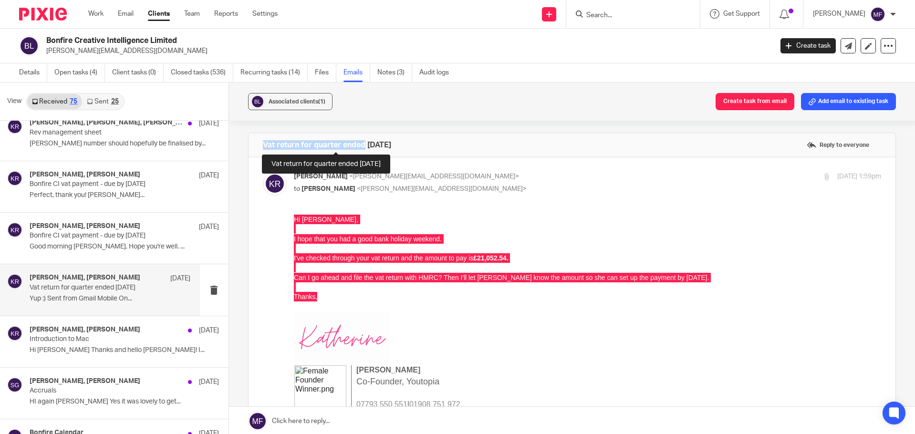
drag, startPoint x: 260, startPoint y: 142, endPoint x: 363, endPoint y: 142, distance: 103.0
click at [363, 142] on div "Vat return for quarter ended 30th April 25 Reply to everyone" at bounding box center [571, 145] width 647 height 24
copy h4 "Vat return for quarter ended"
click at [610, 14] on input "Search" at bounding box center [628, 15] width 86 height 9
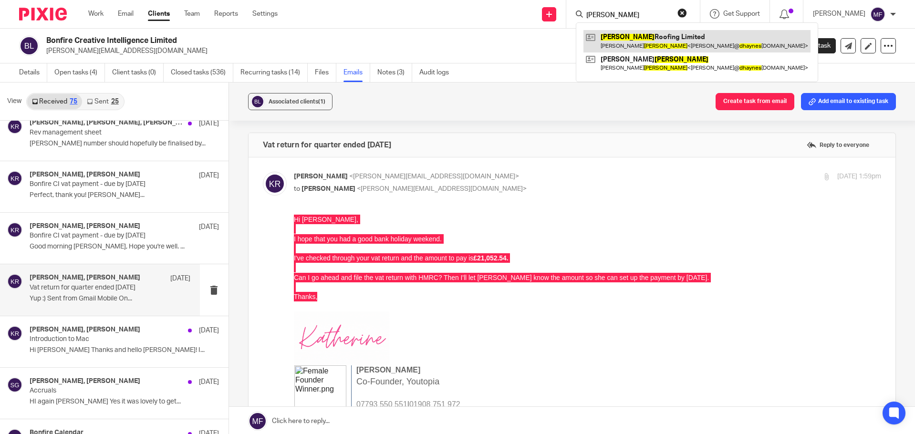
type input "D haynes"
click at [632, 33] on link at bounding box center [696, 41] width 227 height 22
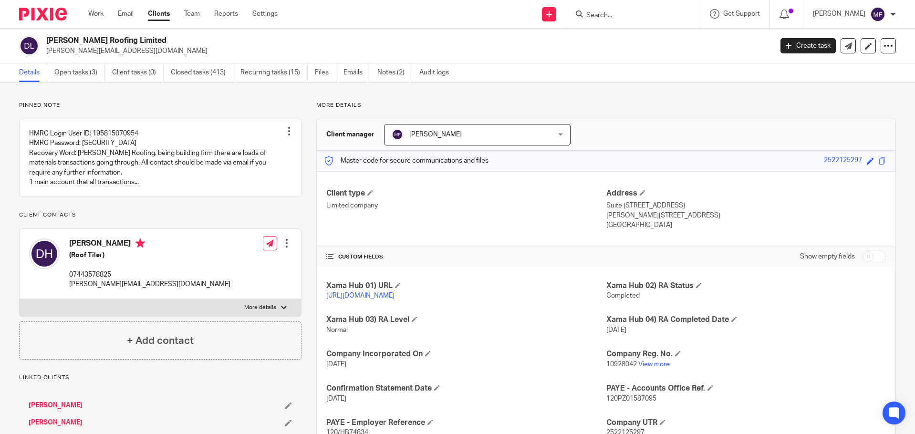
click at [53, 68] on ul "Details Open tasks (3) Client tasks (0) Closed tasks (413) Recurring tasks (15)…" at bounding box center [241, 72] width 444 height 19
click at [71, 73] on link "Open tasks (3)" at bounding box center [79, 72] width 51 height 19
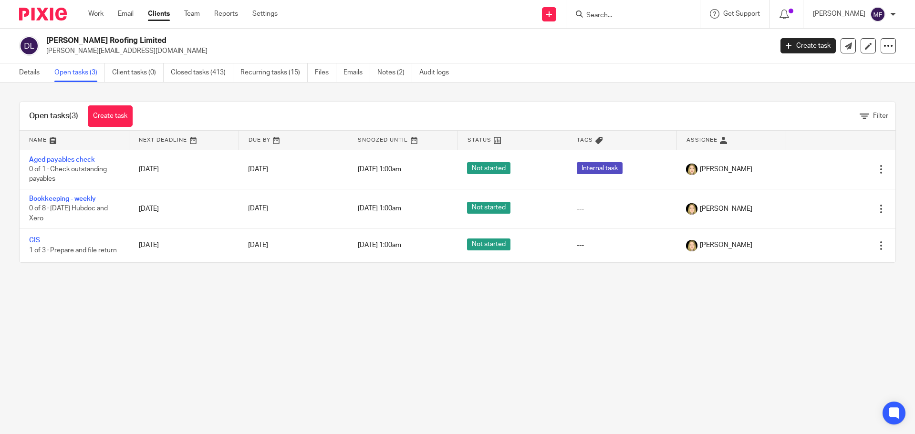
click at [624, 11] on input "Search" at bounding box center [628, 15] width 86 height 9
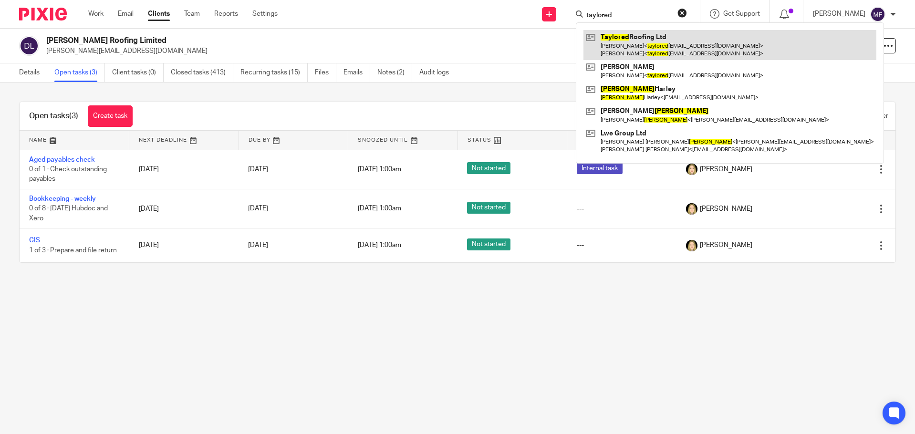
type input "taylored"
click at [642, 31] on link at bounding box center [729, 45] width 293 height 30
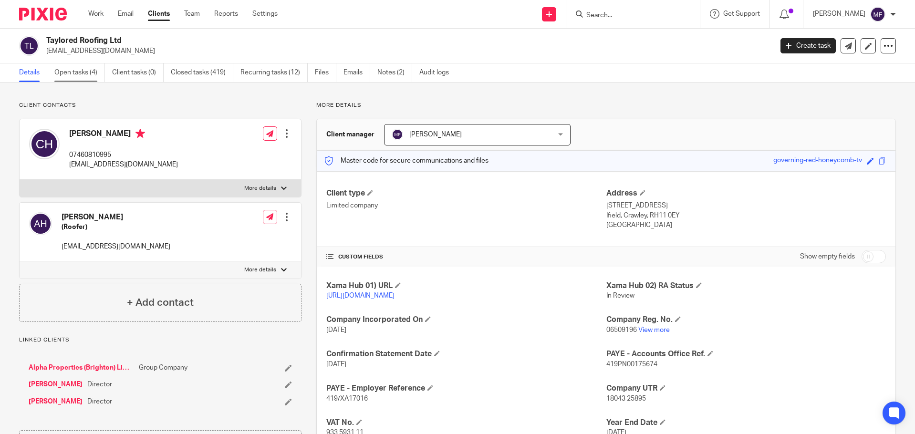
click at [83, 67] on link "Open tasks (4)" at bounding box center [79, 72] width 51 height 19
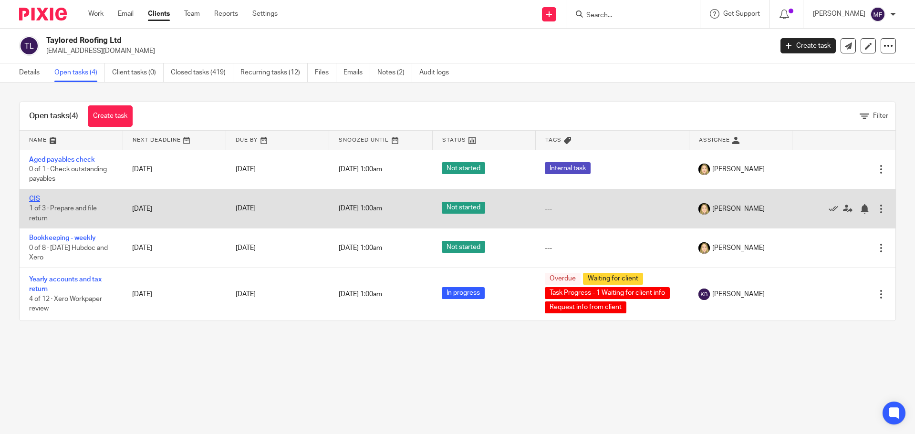
click at [32, 202] on link "CIS" at bounding box center [34, 199] width 11 height 7
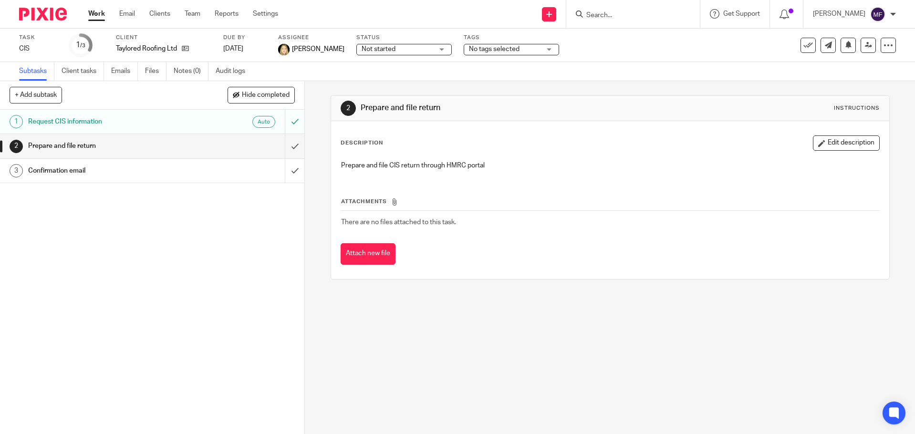
click at [47, 16] on img at bounding box center [43, 14] width 48 height 13
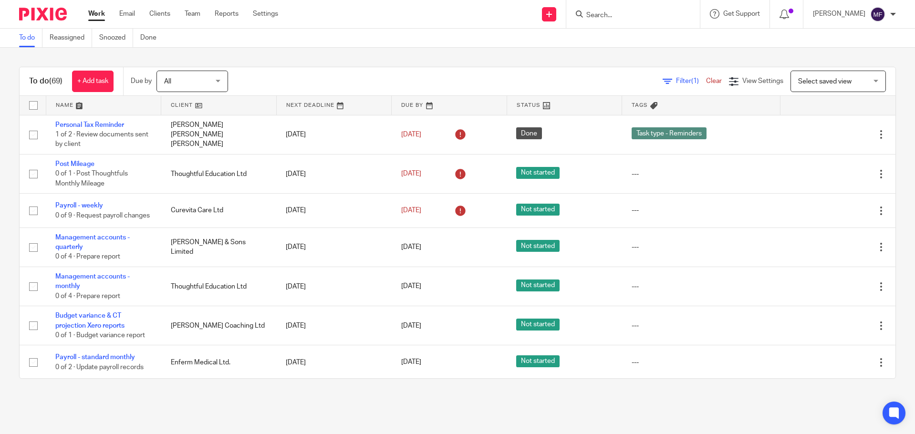
click at [583, 16] on icon at bounding box center [579, 13] width 7 height 7
click at [605, 14] on input "Search" at bounding box center [628, 15] width 86 height 9
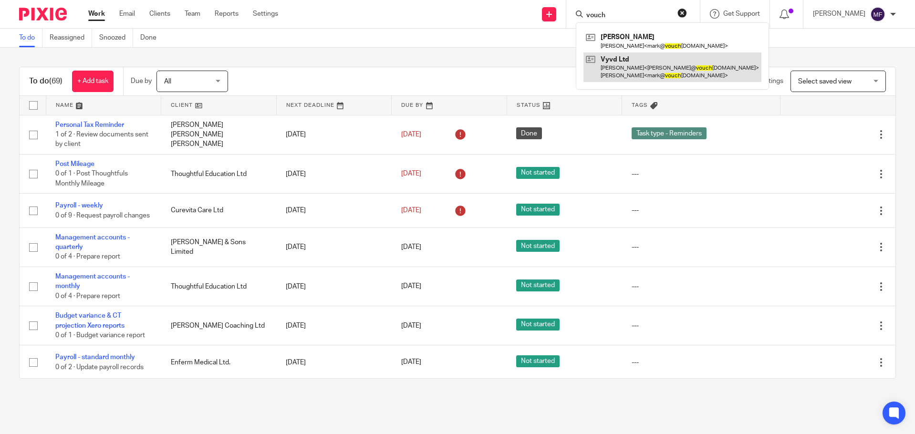
type input "vouch"
click at [634, 63] on link at bounding box center [672, 67] width 178 height 30
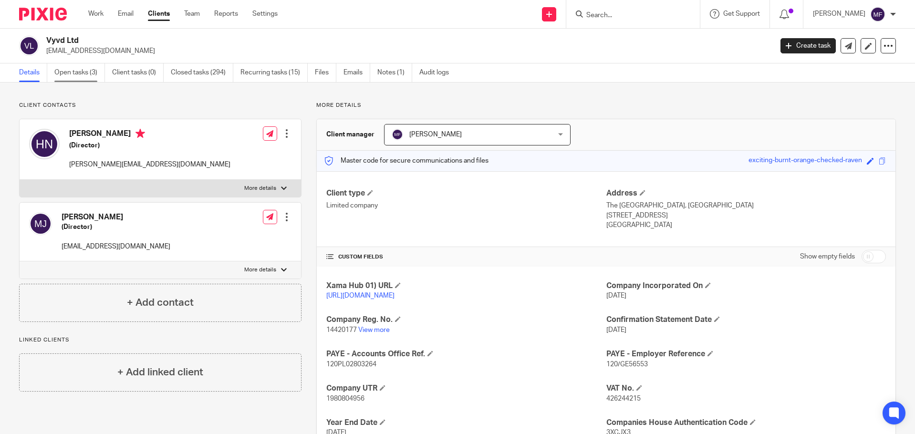
click at [77, 79] on link "Open tasks (3)" at bounding box center [79, 72] width 51 height 19
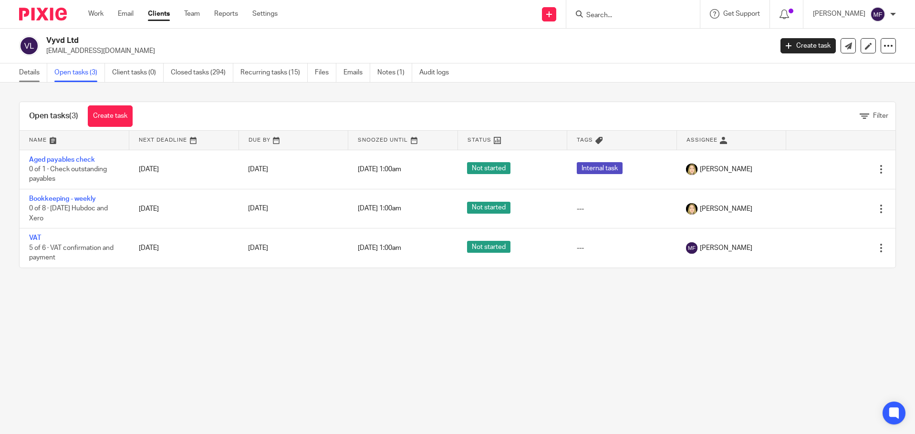
click at [21, 76] on link "Details" at bounding box center [33, 72] width 28 height 19
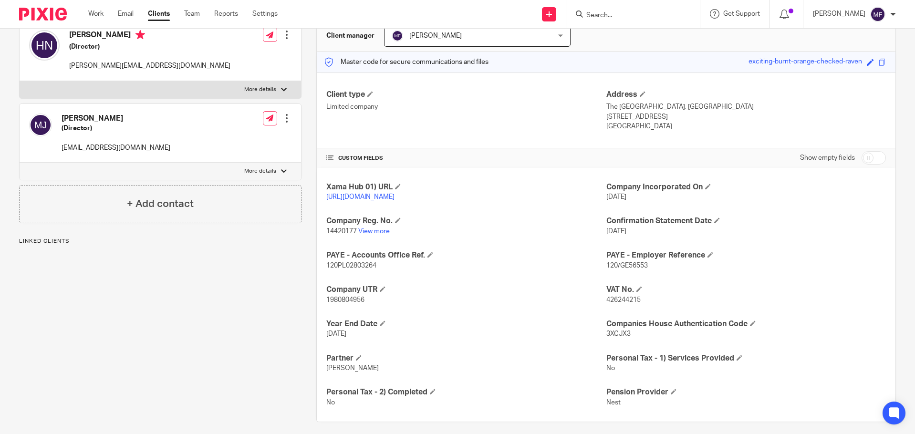
scroll to position [106, 0]
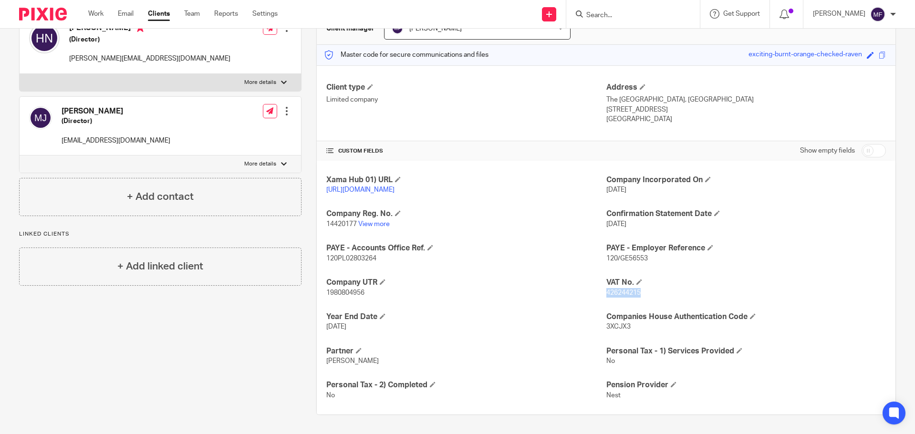
drag, startPoint x: 638, startPoint y: 292, endPoint x: 602, endPoint y: 293, distance: 35.8
click at [606, 293] on p "426244215" at bounding box center [745, 293] width 279 height 10
copy span "426244215"
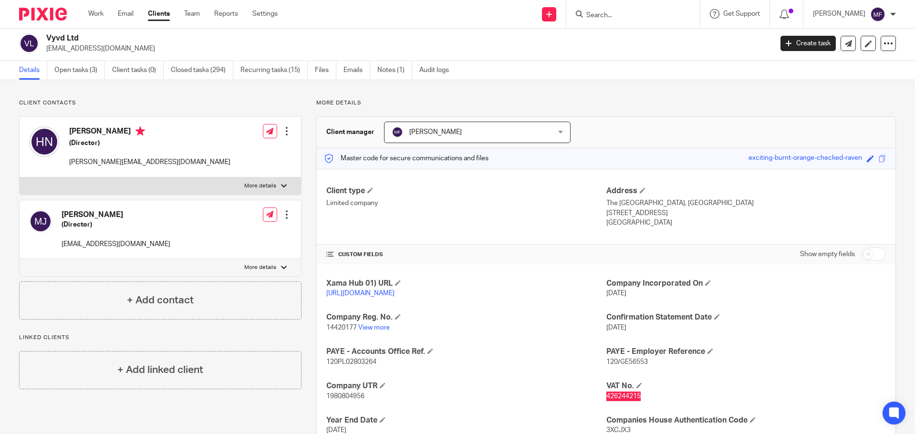
scroll to position [0, 0]
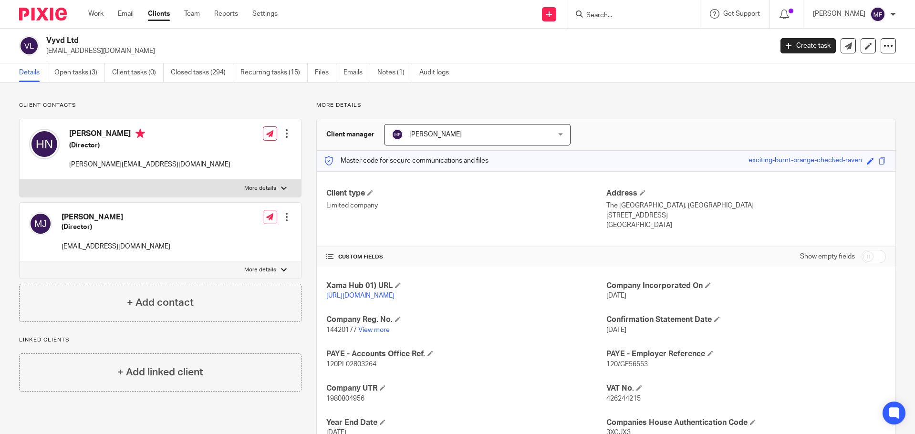
click at [605, 9] on form at bounding box center [636, 14] width 102 height 12
click at [612, 14] on input "Search" at bounding box center [628, 15] width 86 height 9
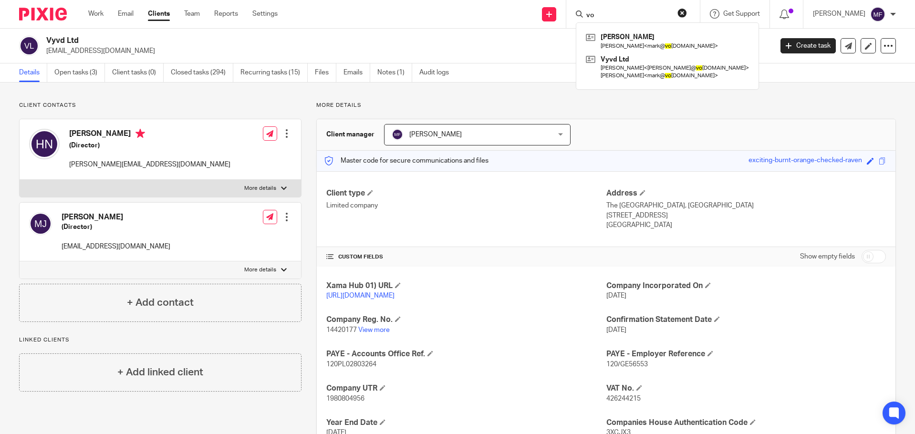
type input "v"
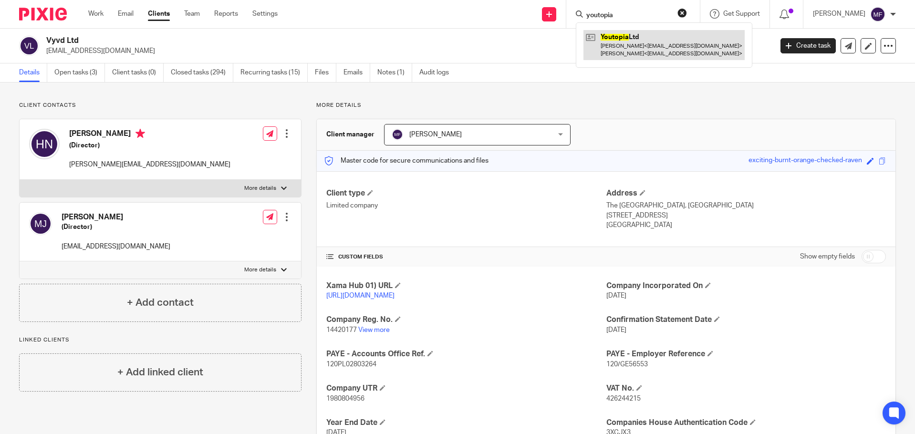
type input "youtopia"
click at [671, 38] on link at bounding box center [663, 45] width 161 height 30
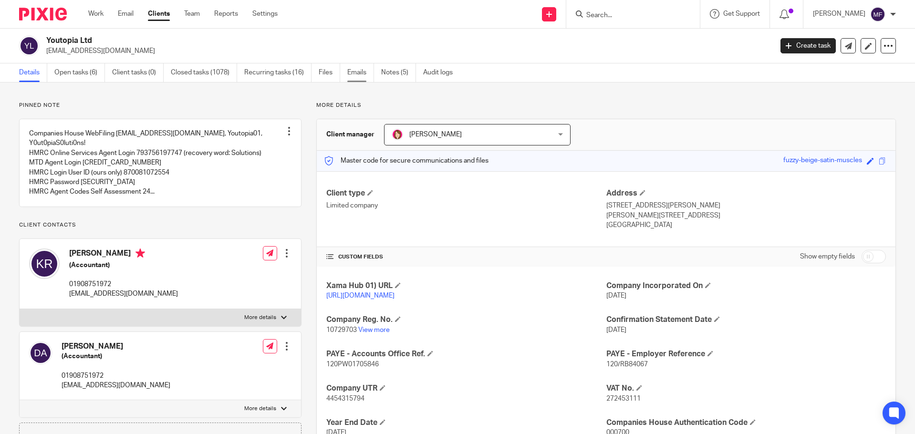
click at [352, 73] on link "Emails" at bounding box center [360, 72] width 27 height 19
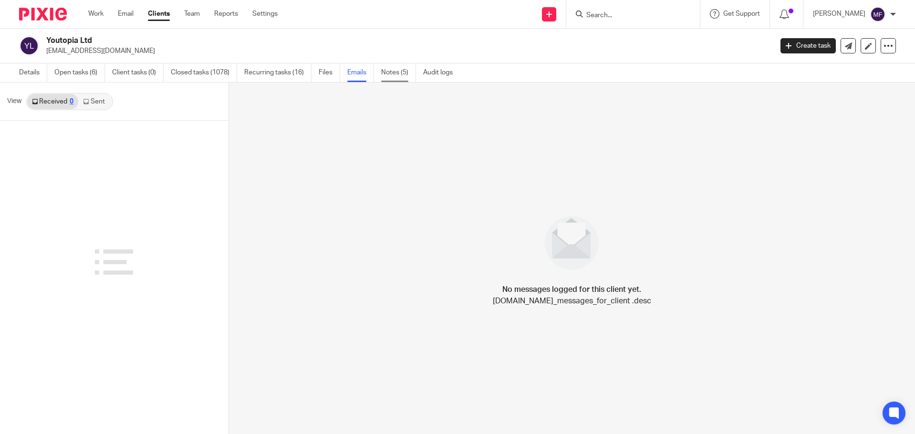
click at [391, 76] on link "Notes (5)" at bounding box center [398, 72] width 35 height 19
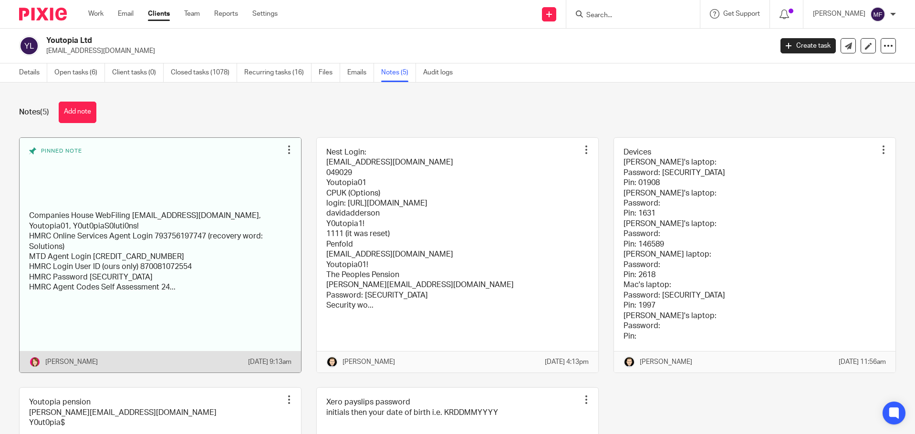
click at [258, 221] on link at bounding box center [160, 255] width 281 height 235
